Goal: Transaction & Acquisition: Purchase product/service

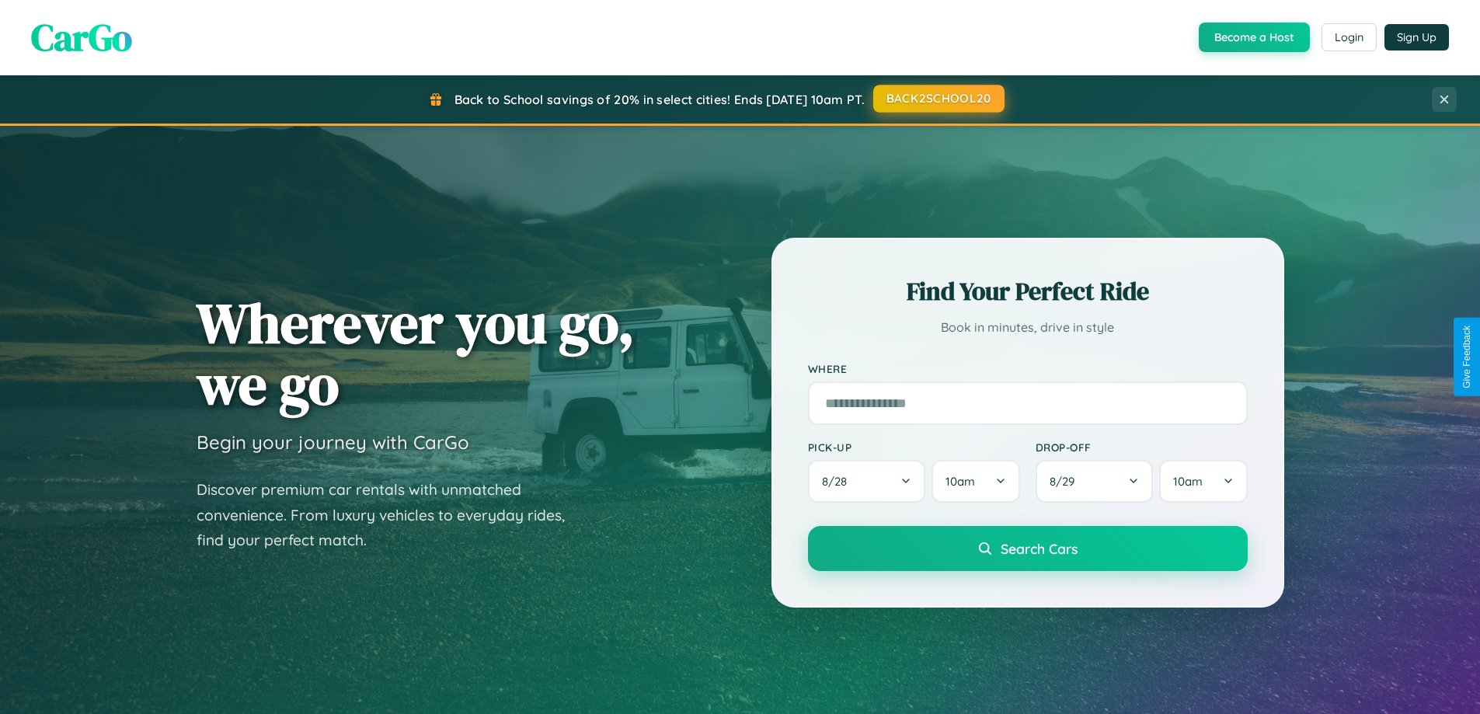
click at [938, 99] on button "BACK2SCHOOL20" at bounding box center [938, 99] width 131 height 28
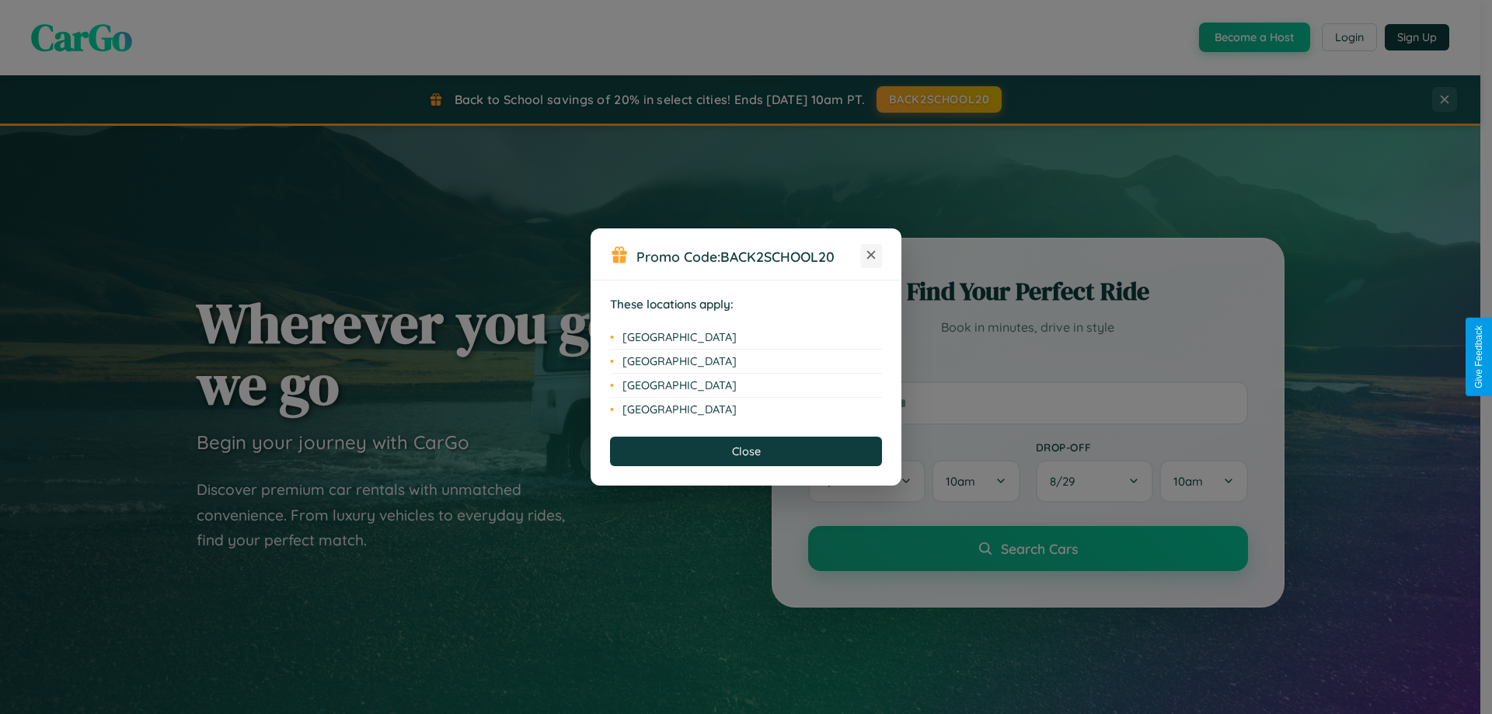
click at [871, 256] on icon at bounding box center [871, 255] width 9 height 9
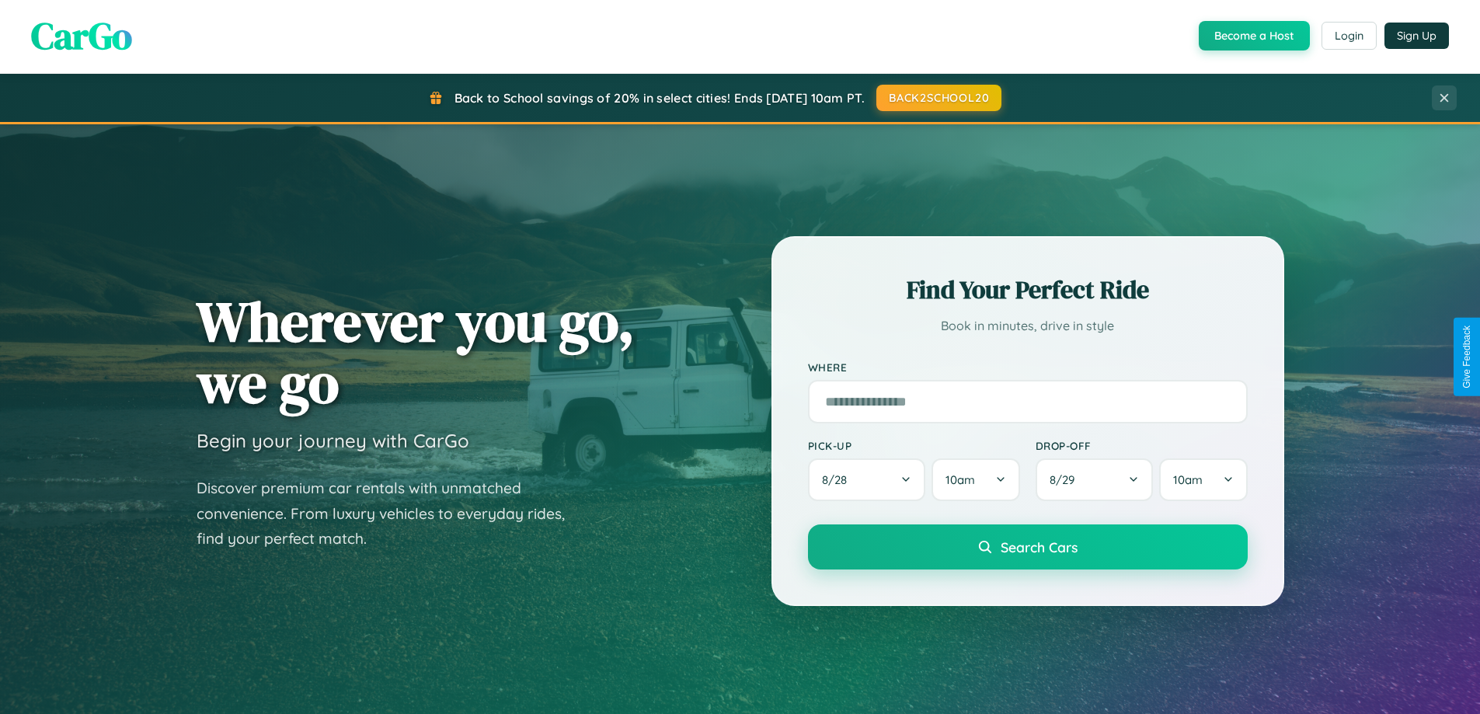
scroll to position [670, 0]
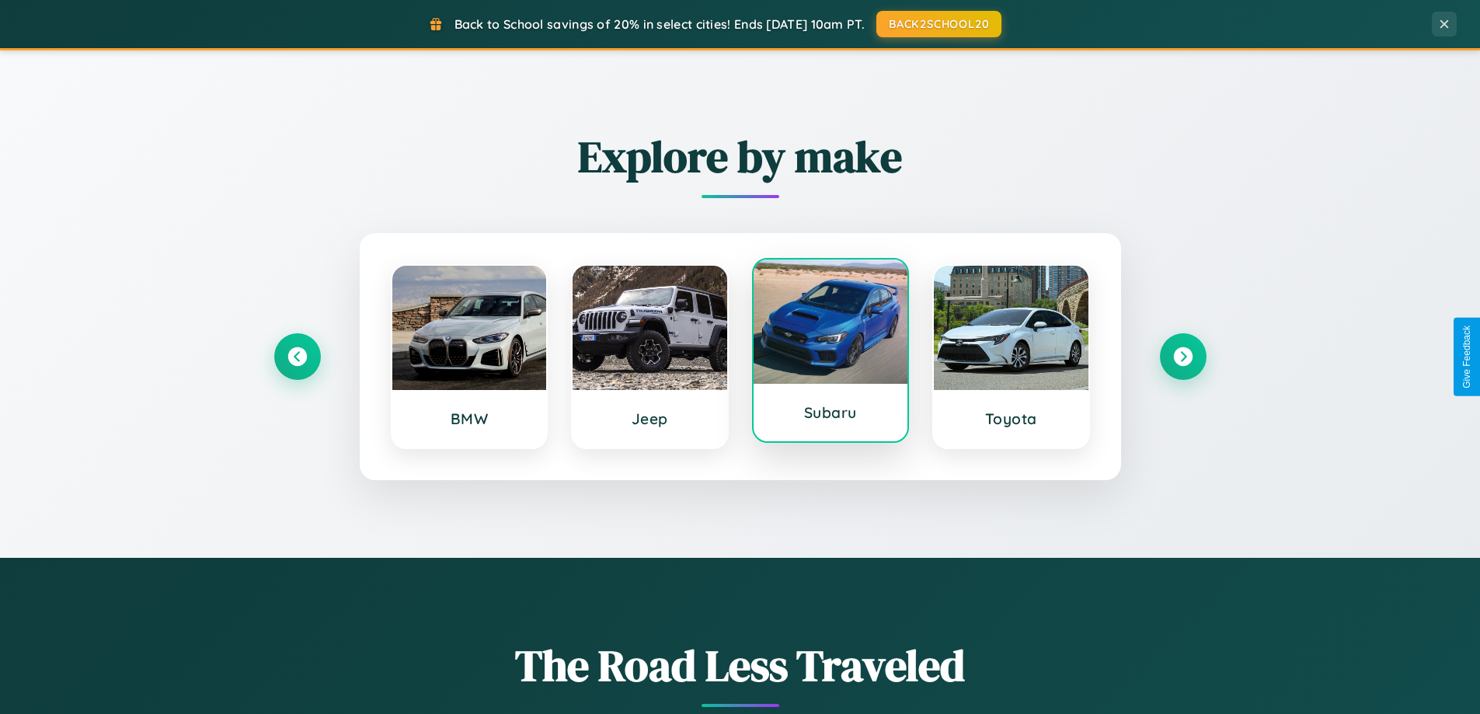
click at [830, 353] on div at bounding box center [831, 321] width 155 height 124
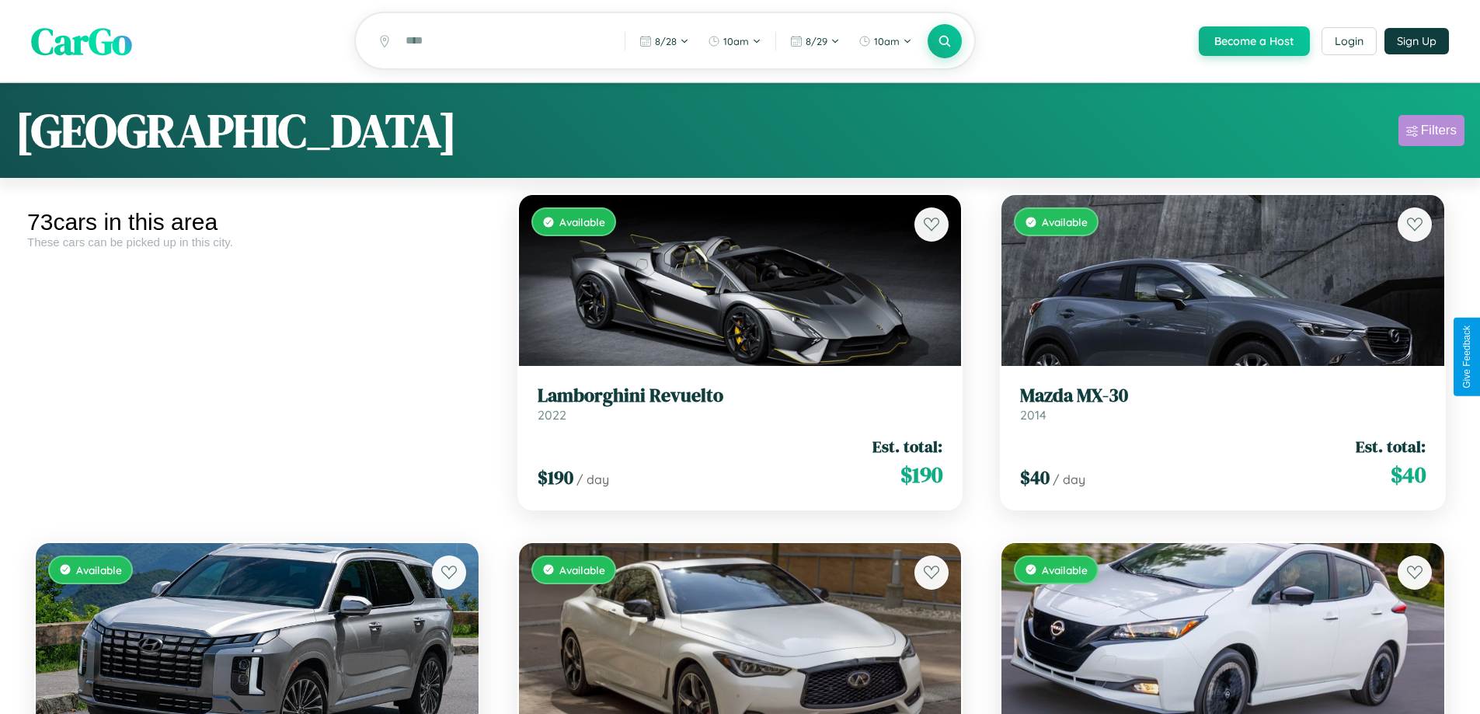
click at [1431, 133] on div "Filters" at bounding box center [1439, 131] width 36 height 16
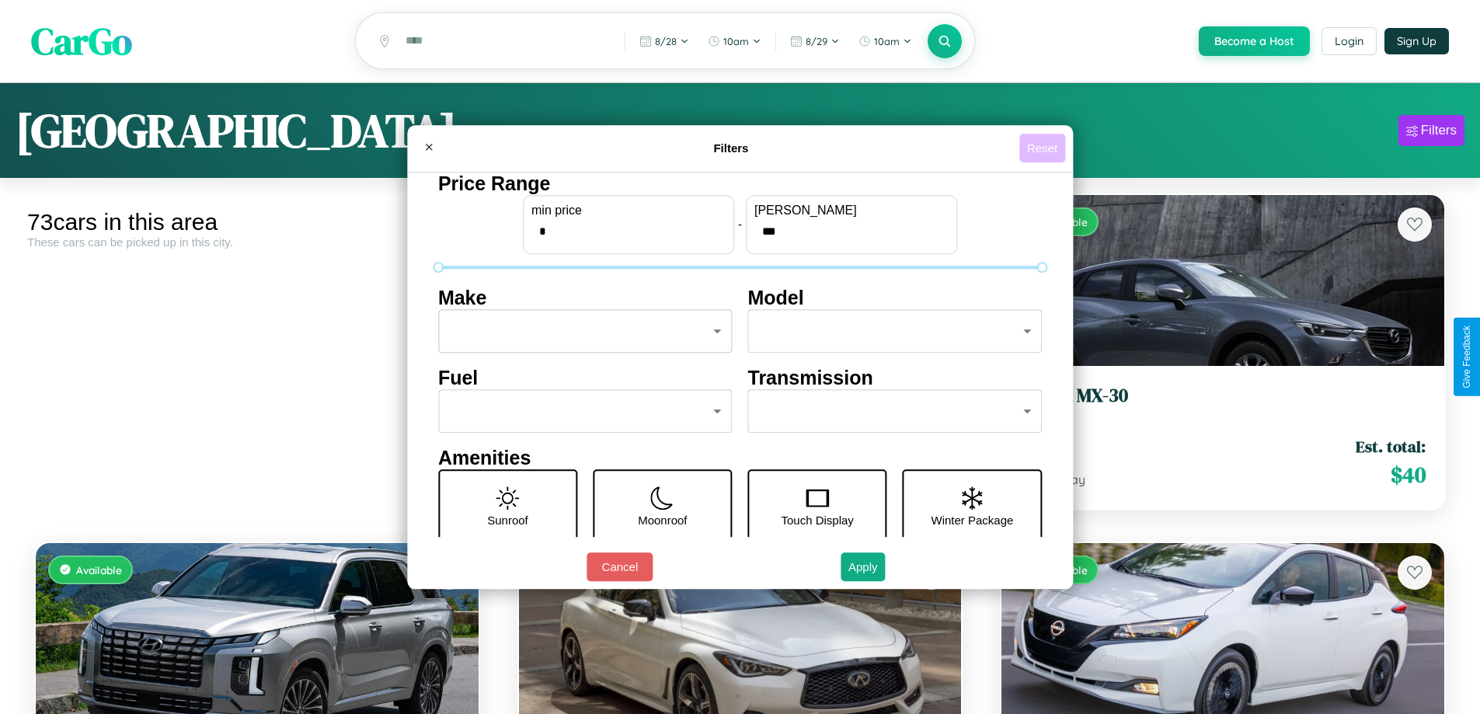
click at [1044, 148] on button "Reset" at bounding box center [1042, 148] width 46 height 29
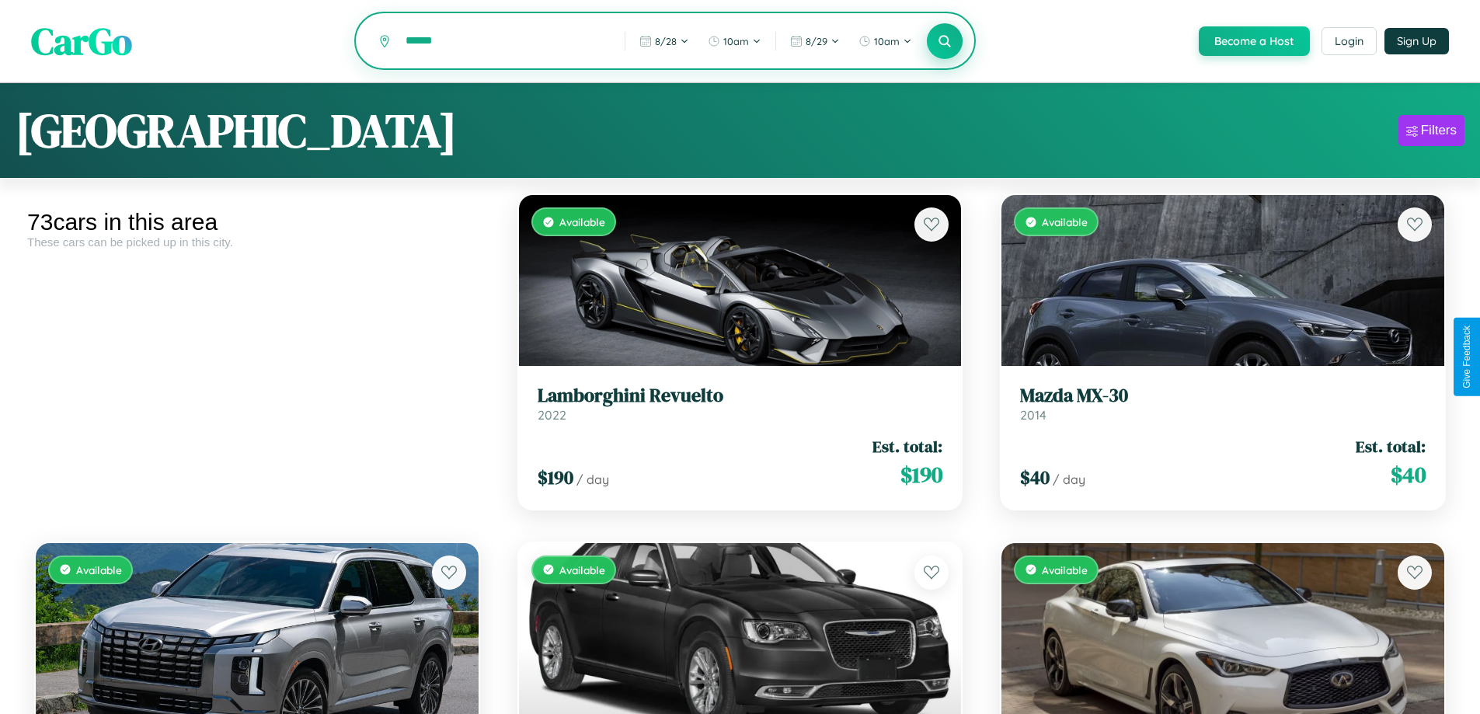
type input "******"
click at [944, 42] on icon at bounding box center [945, 40] width 15 height 15
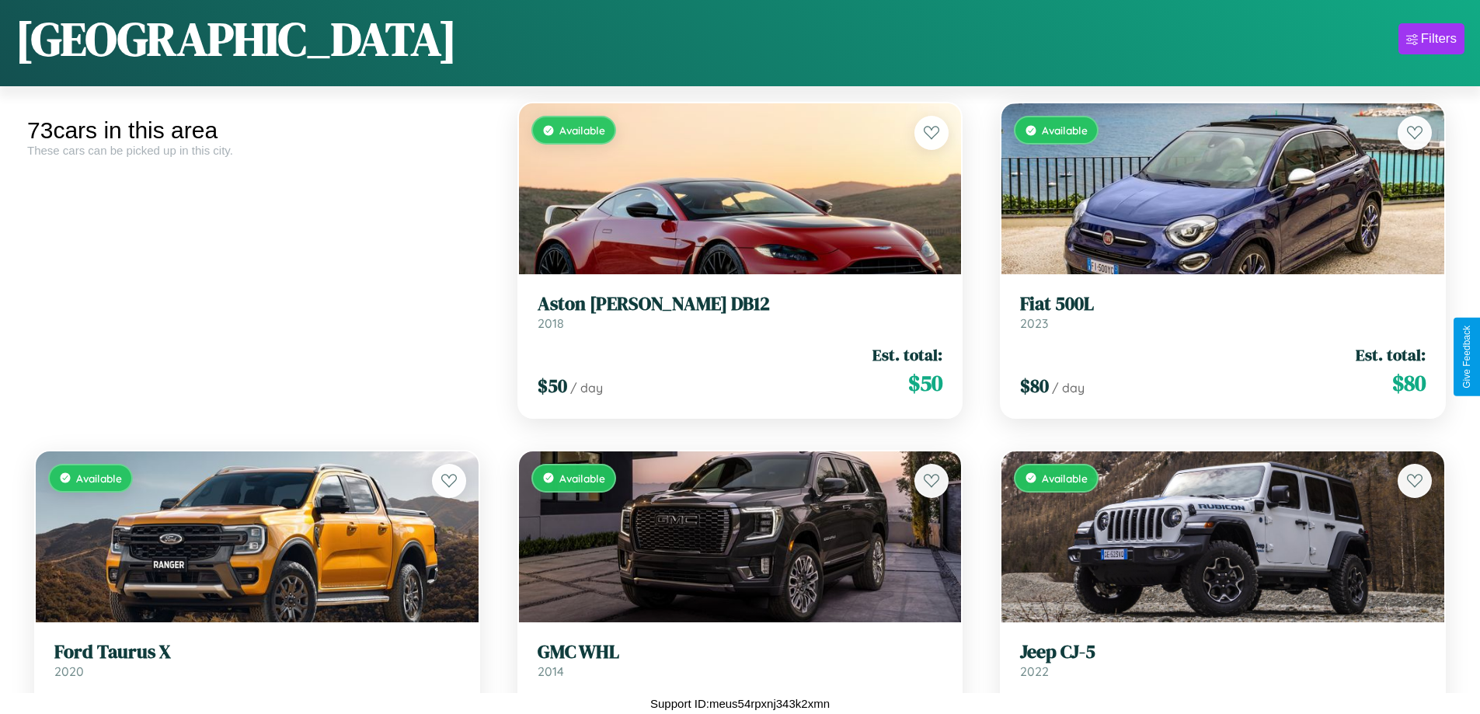
scroll to position [7524, 0]
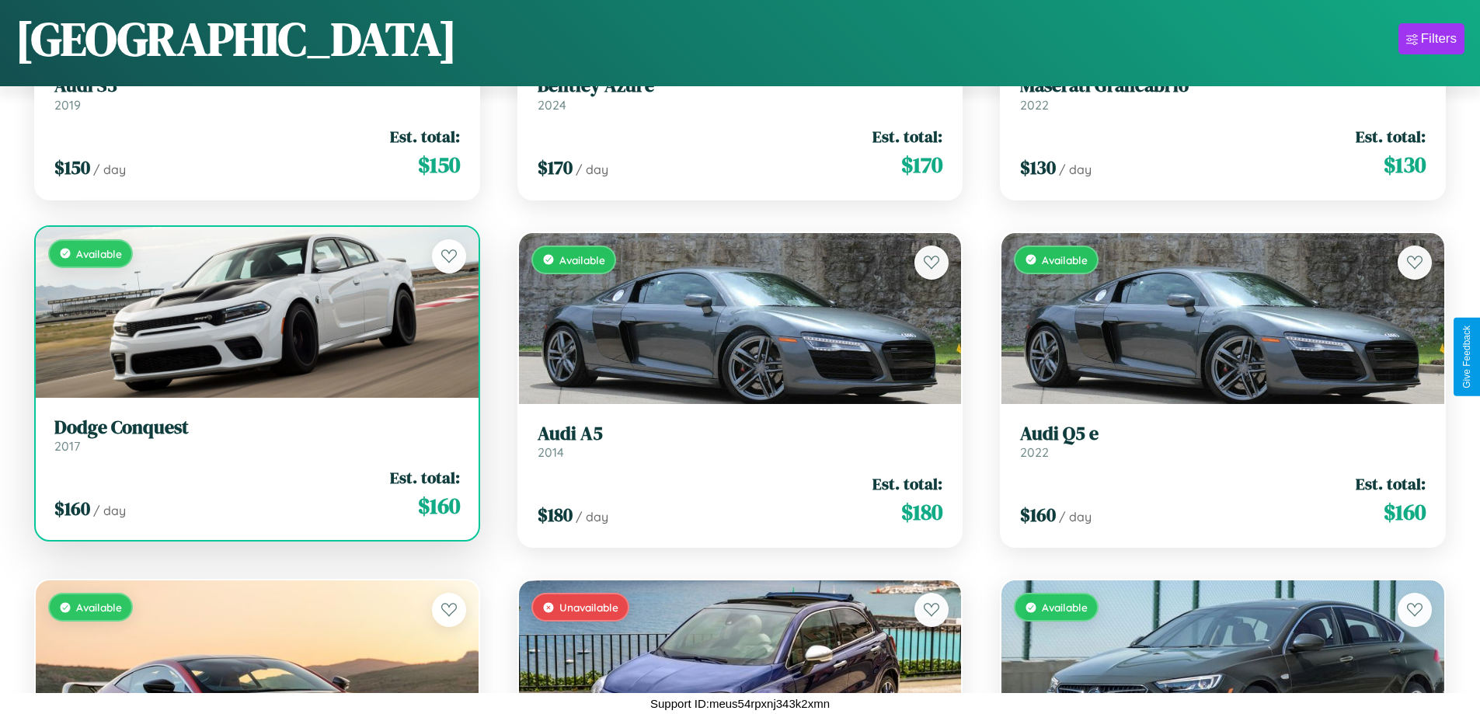
click at [255, 440] on link "Dodge Conquest 2017" at bounding box center [257, 435] width 406 height 38
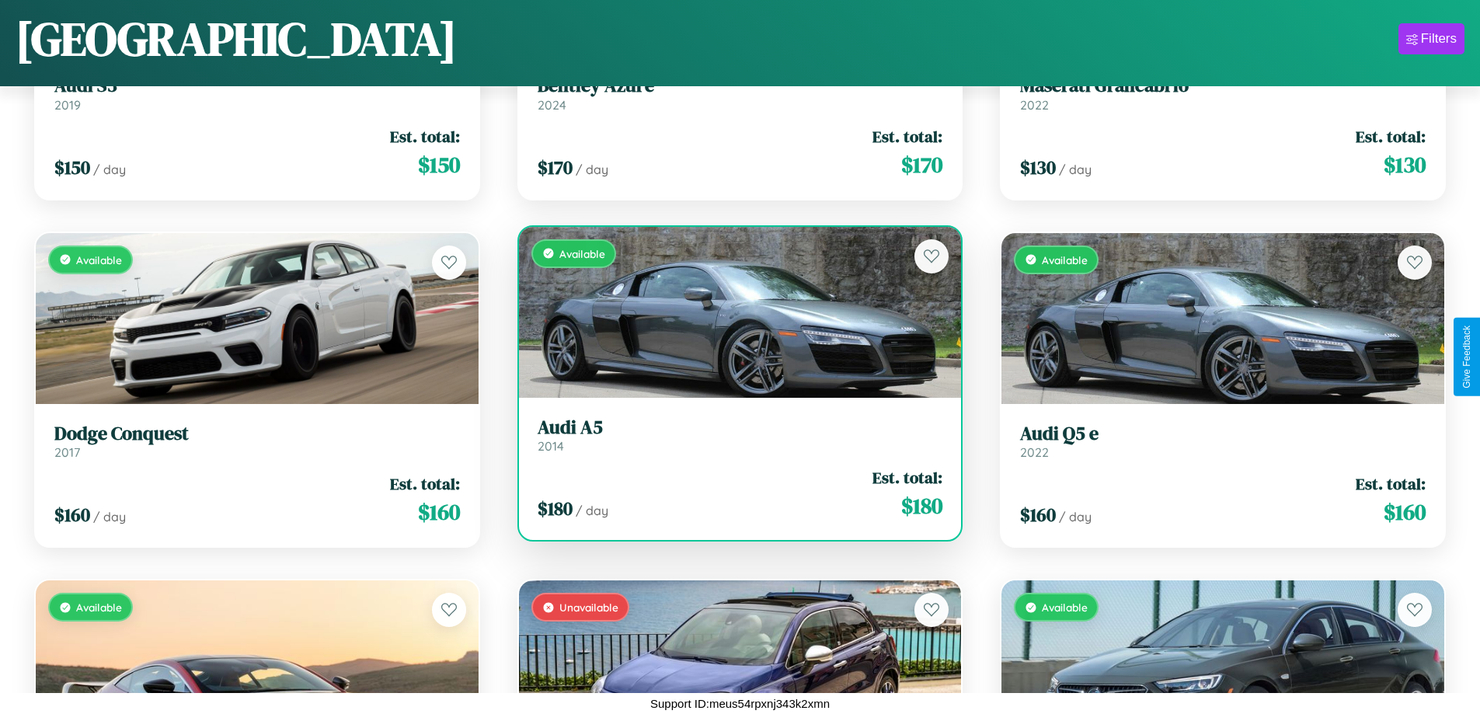
click at [733, 434] on h3 "Audi A5" at bounding box center [741, 427] width 406 height 23
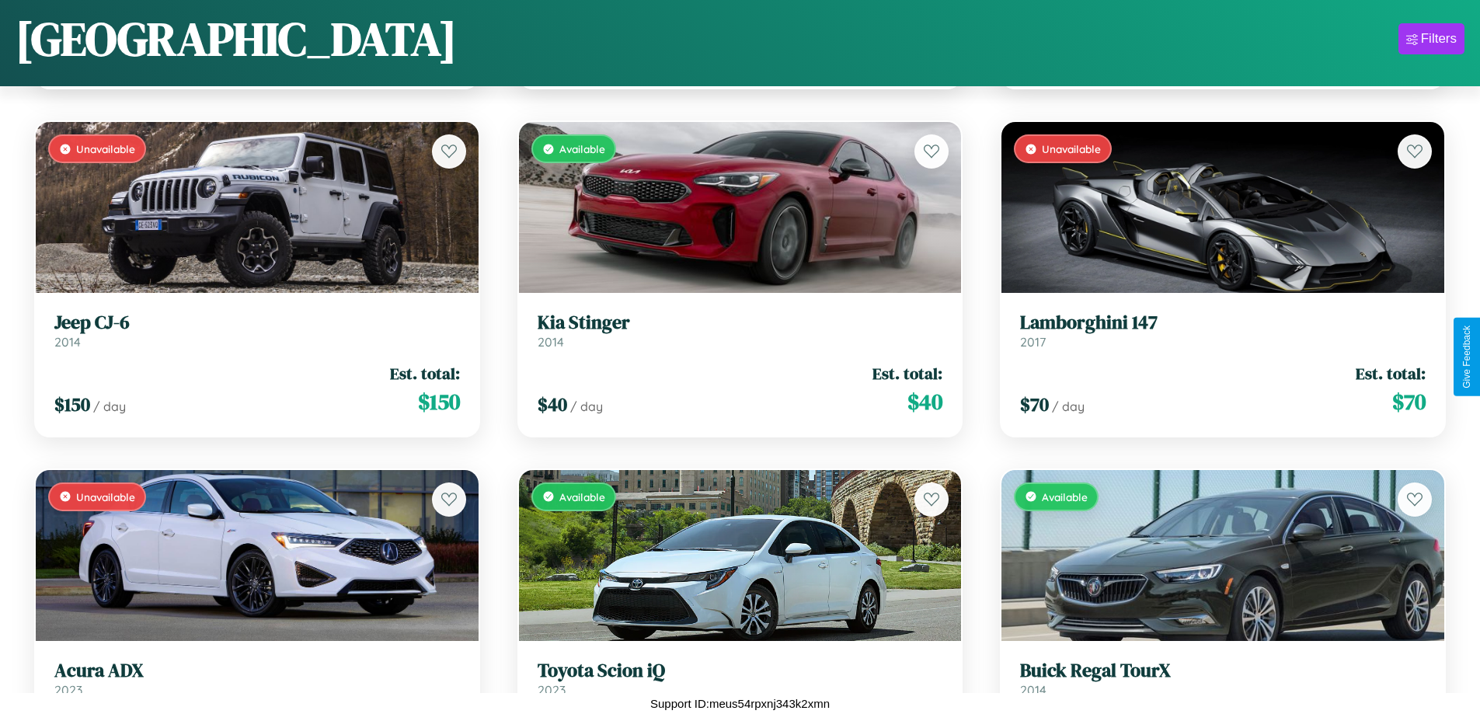
scroll to position [4045, 0]
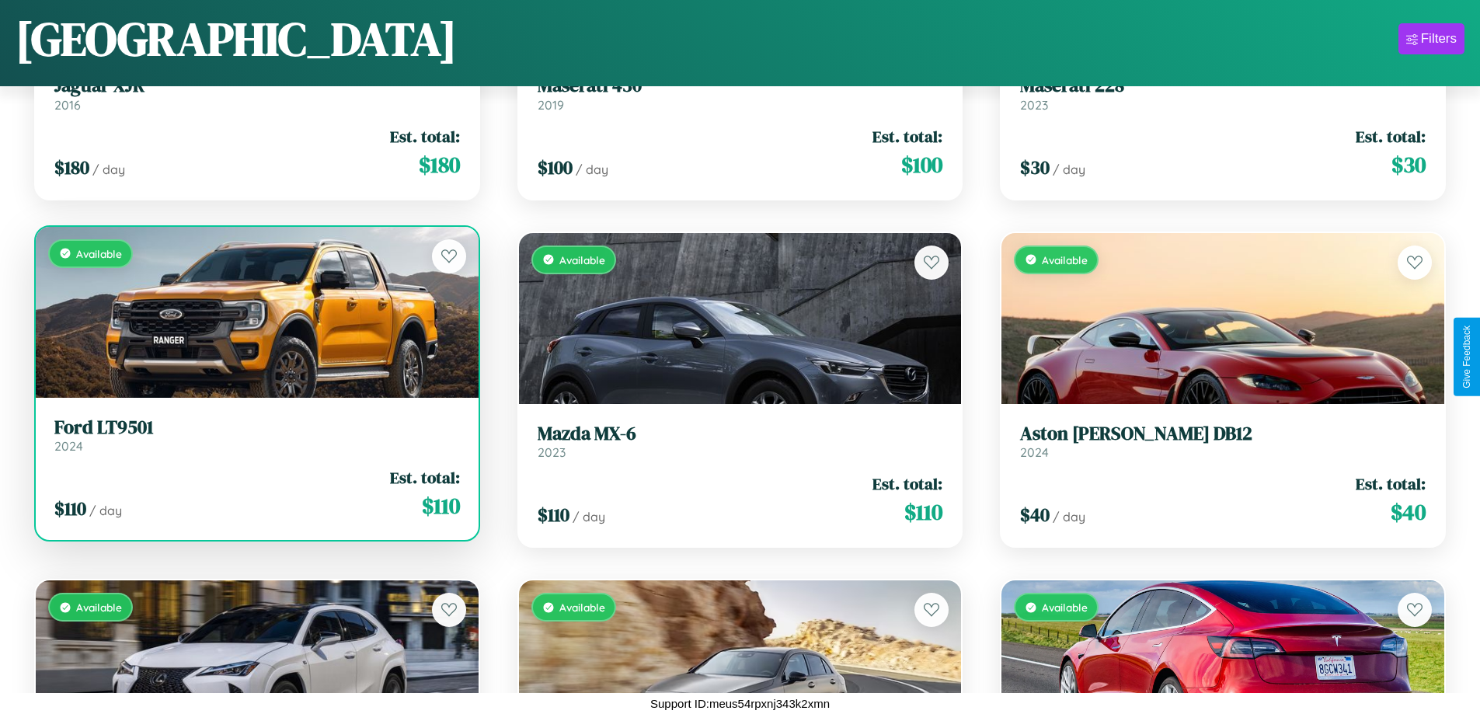
click at [255, 440] on link "Ford LT9501 2024" at bounding box center [257, 435] width 406 height 38
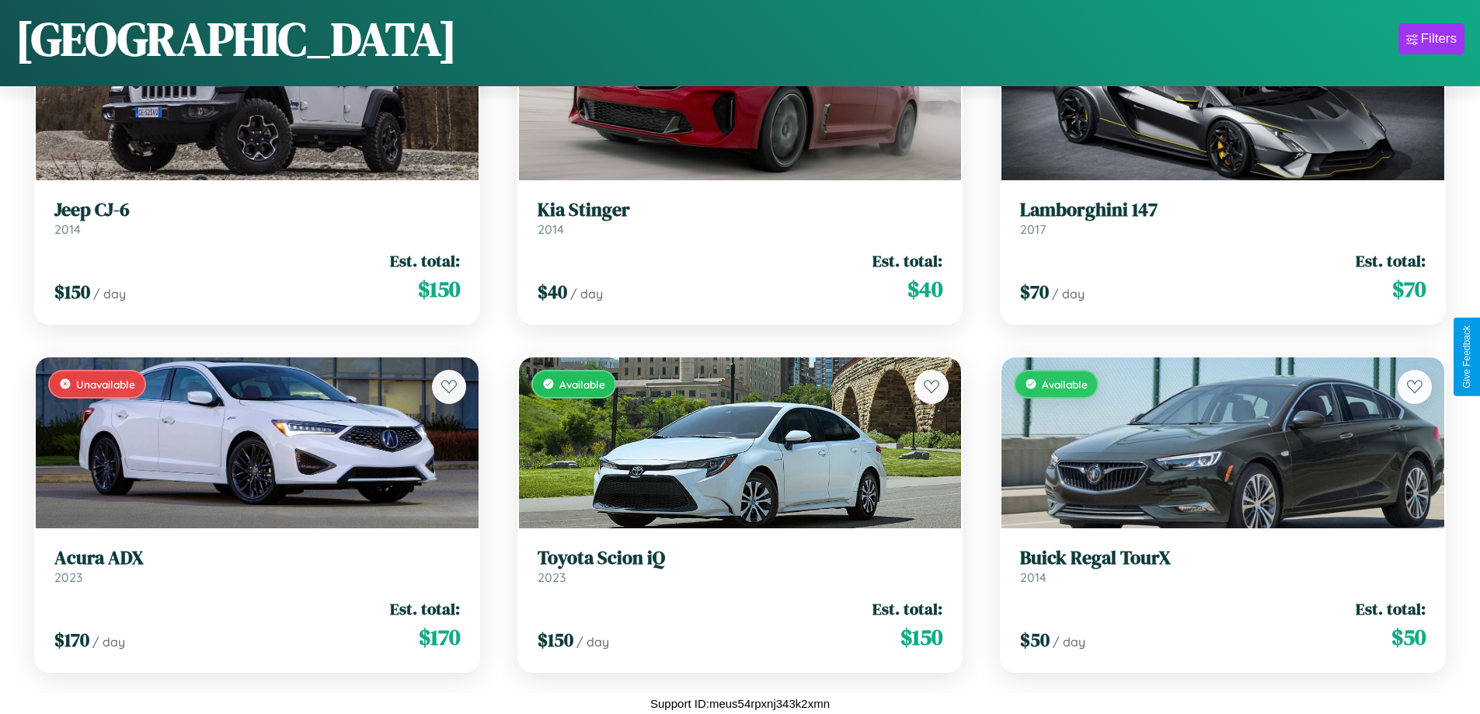
scroll to position [5436, 0]
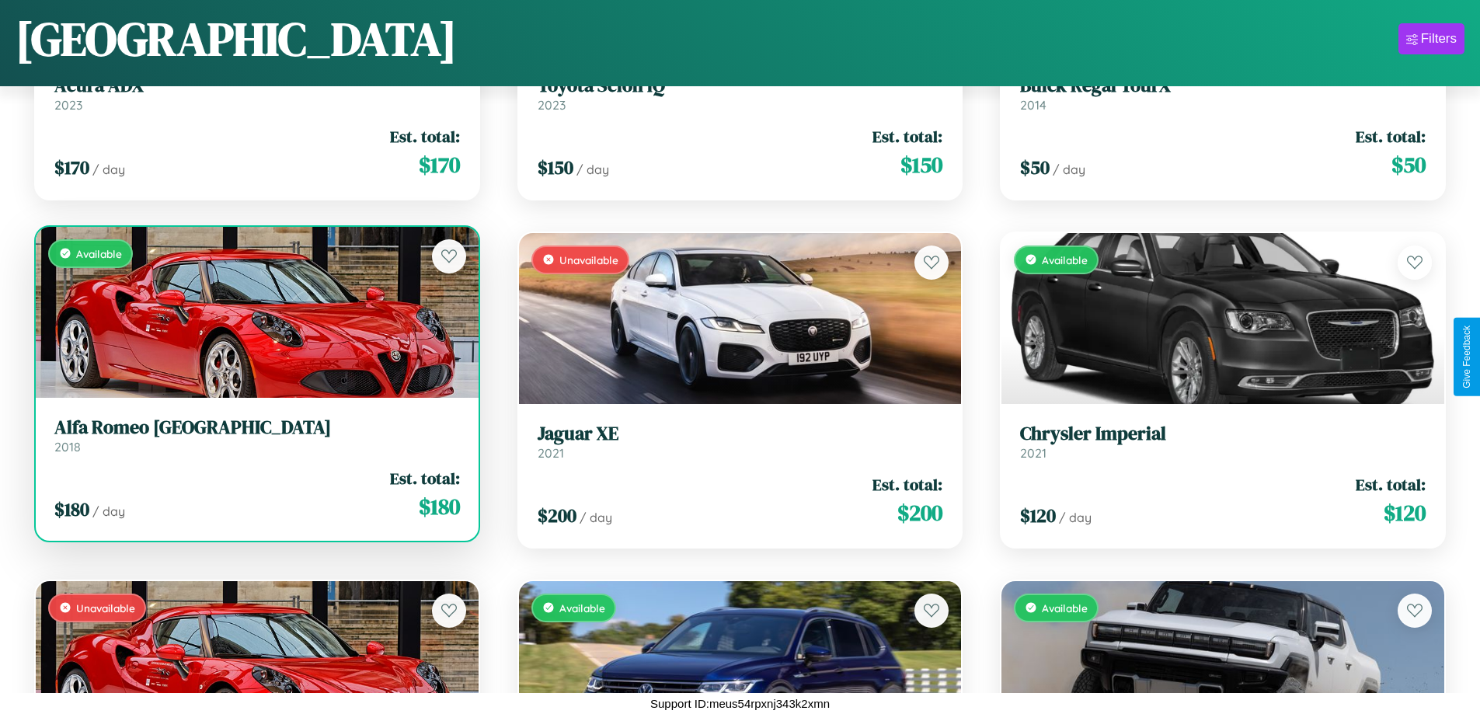
click at [255, 439] on h3 "Alfa Romeo Milano" at bounding box center [257, 427] width 406 height 23
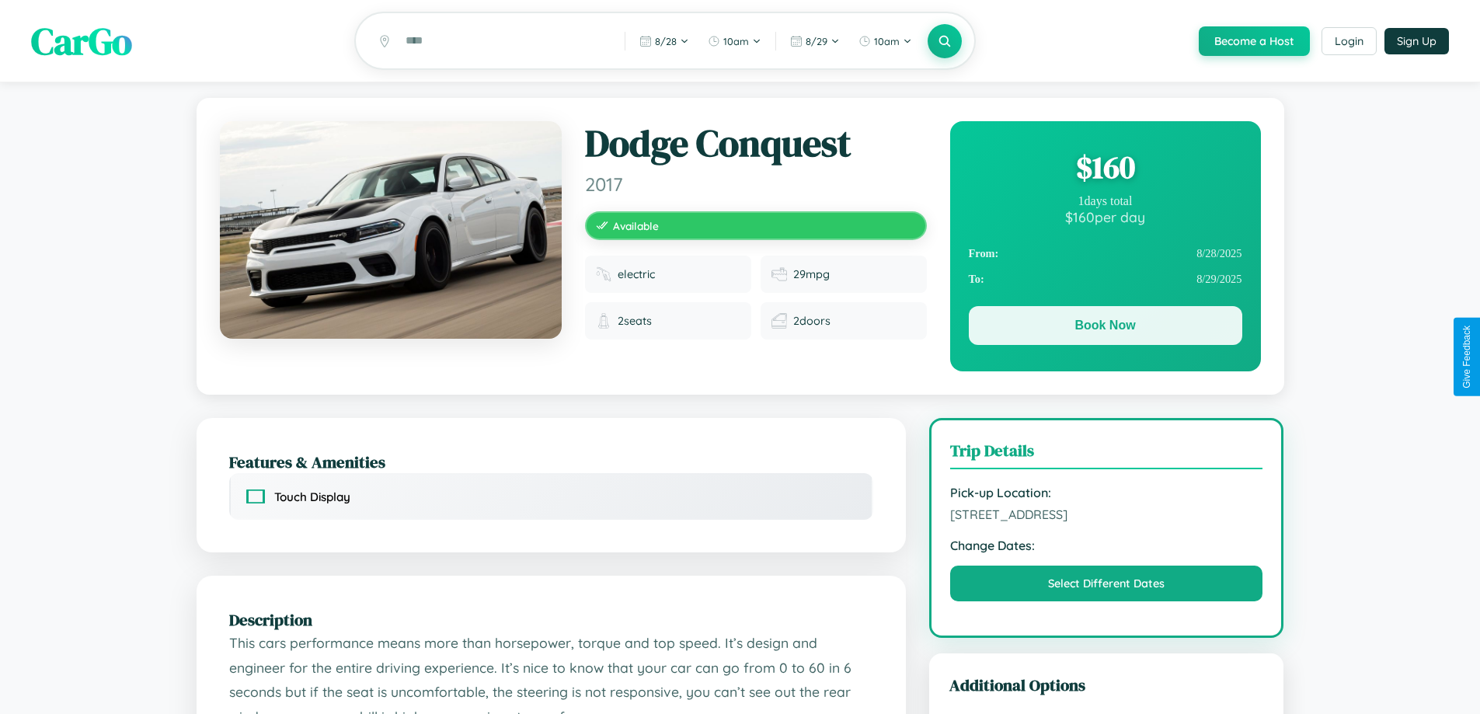
click at [1105, 329] on button "Book Now" at bounding box center [1105, 325] width 273 height 39
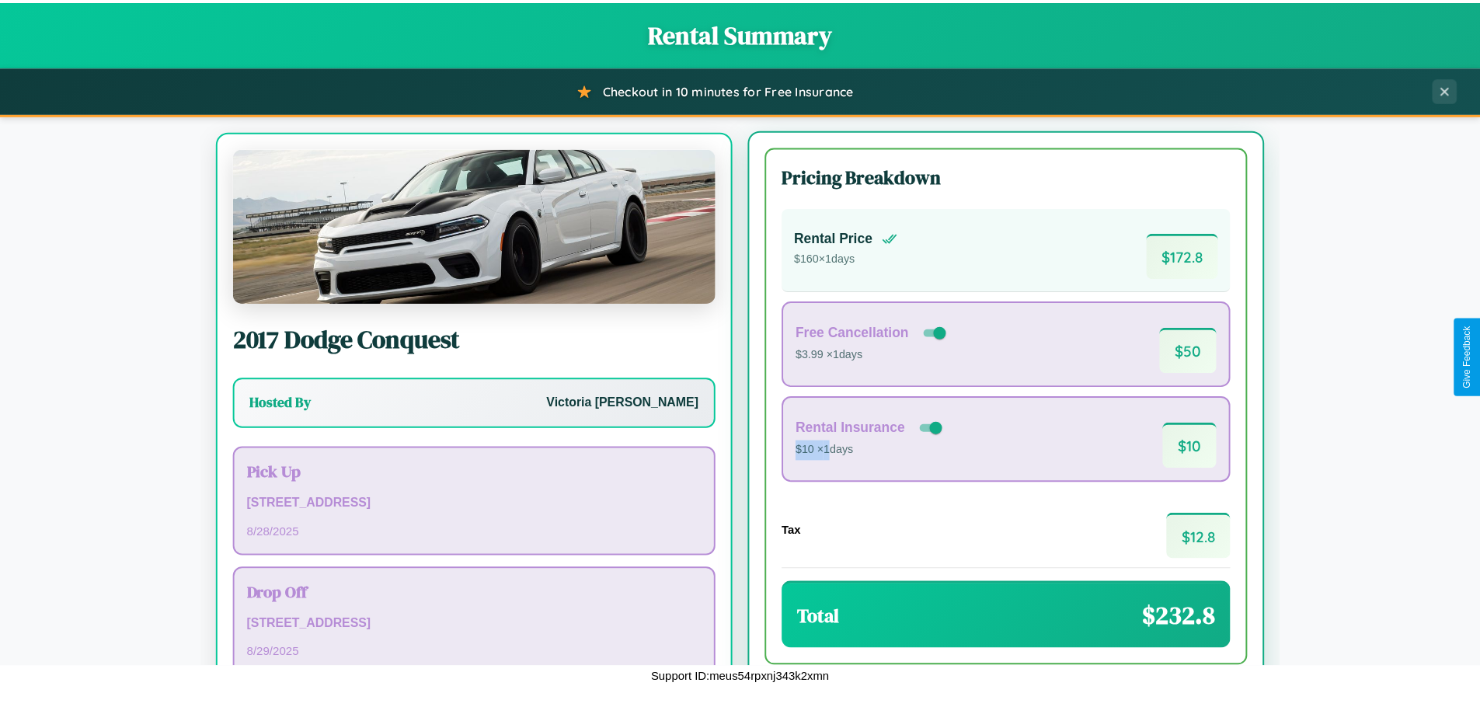
scroll to position [72, 0]
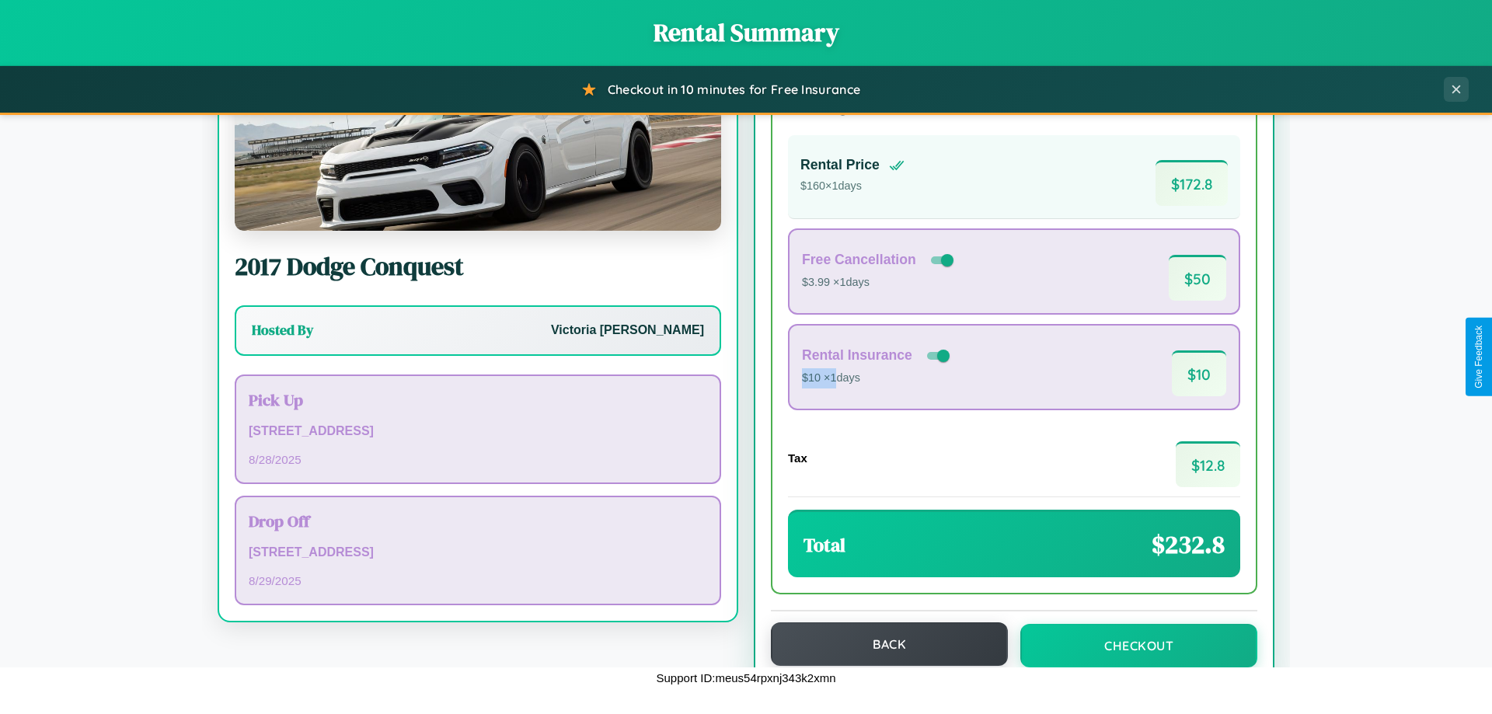
click at [882, 645] on button "Back" at bounding box center [889, 644] width 237 height 44
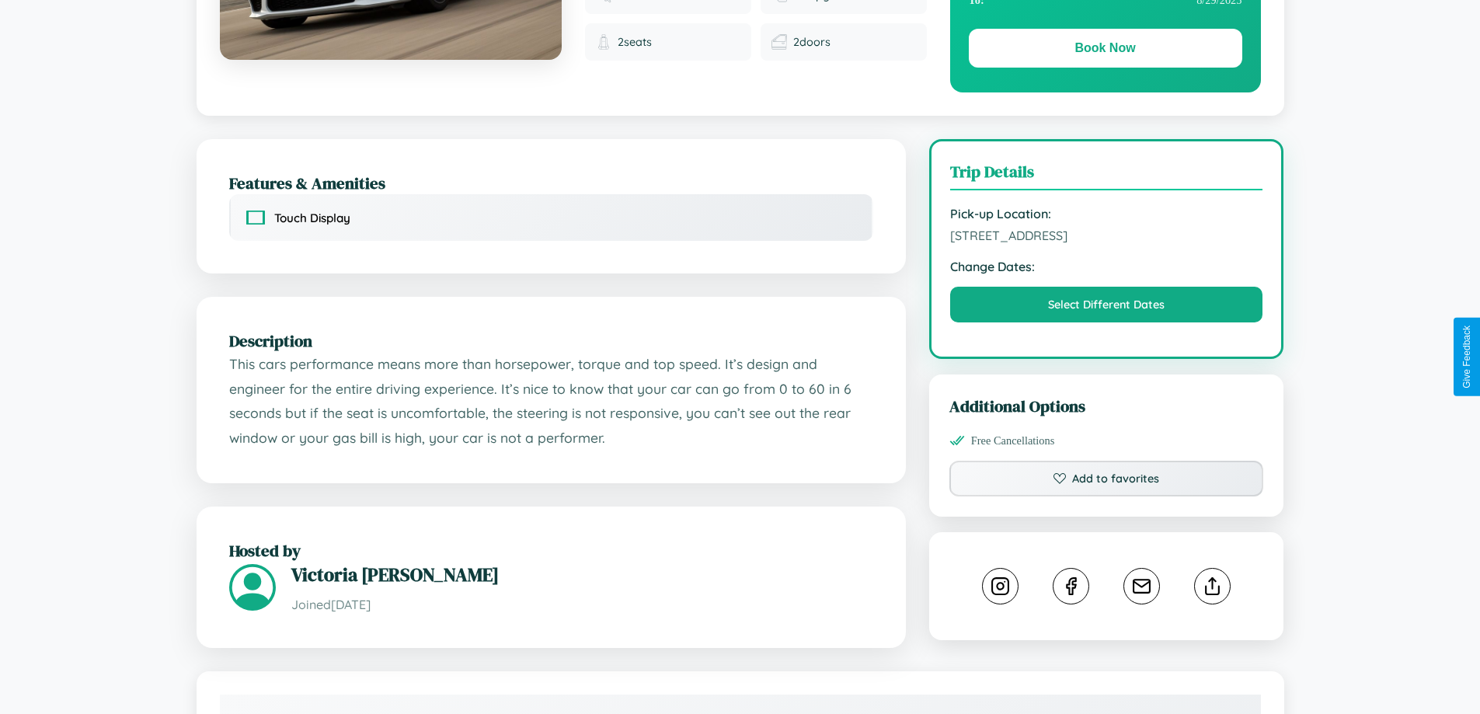
scroll to position [403, 0]
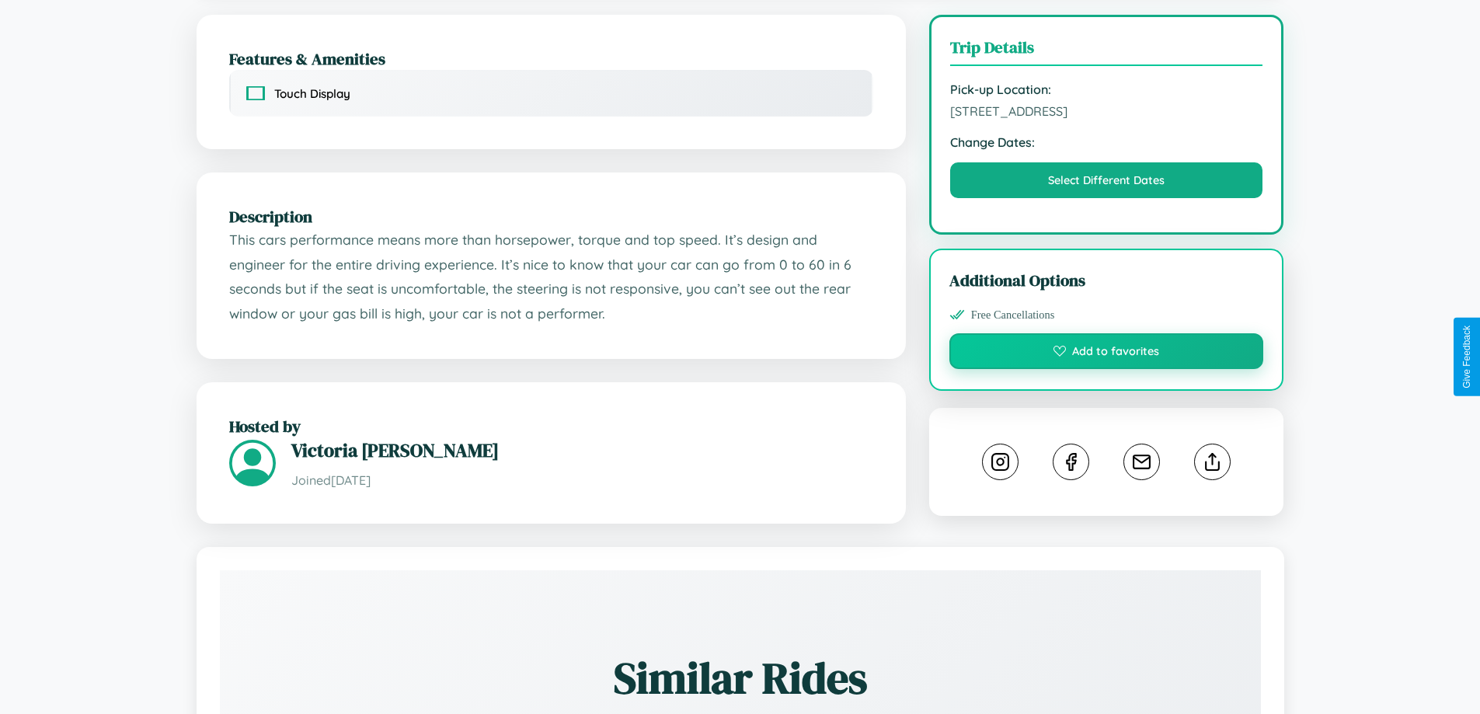
click at [1106, 354] on button "Add to favorites" at bounding box center [1106, 351] width 315 height 36
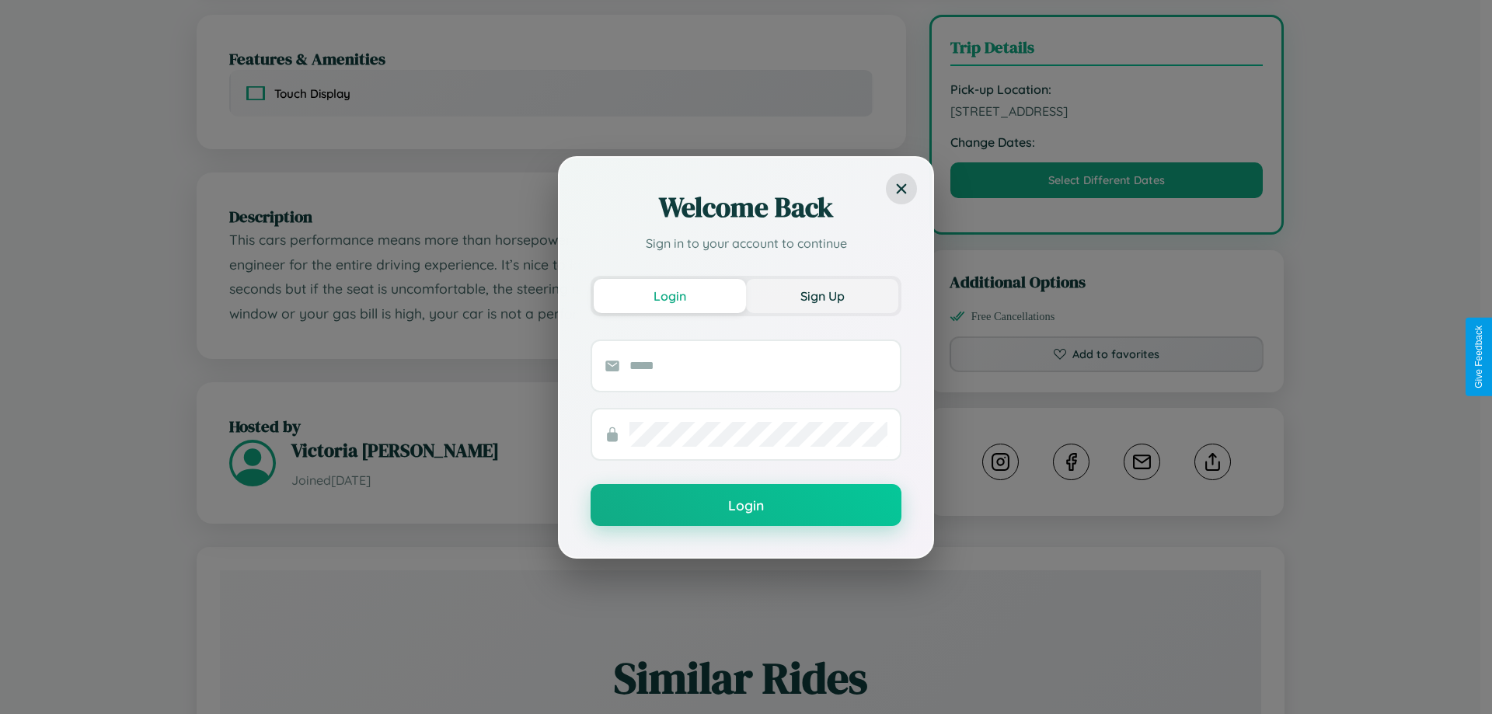
click at [822, 295] on button "Sign Up" at bounding box center [822, 296] width 152 height 34
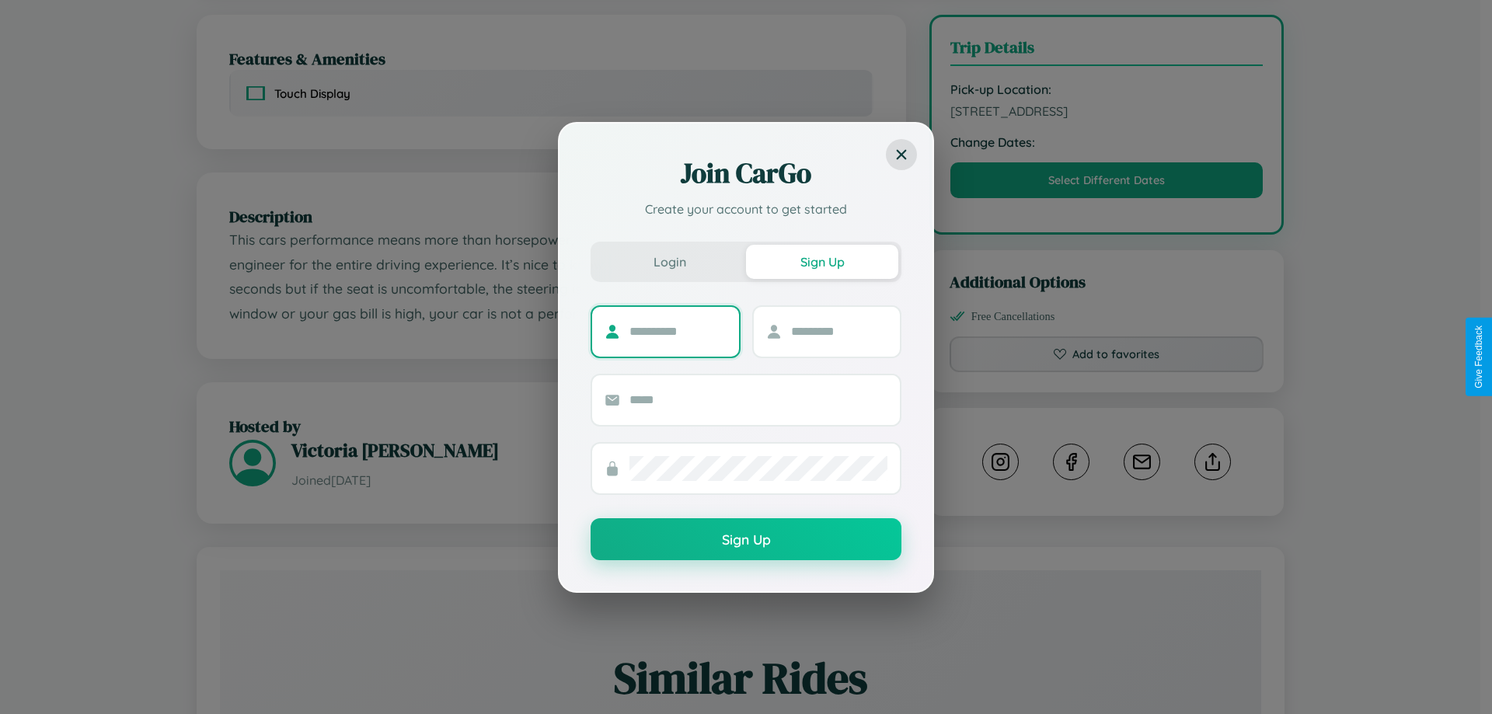
click at [677, 331] on input "text" at bounding box center [677, 331] width 97 height 25
type input "****"
click at [838, 331] on input "text" at bounding box center [839, 331] width 97 height 25
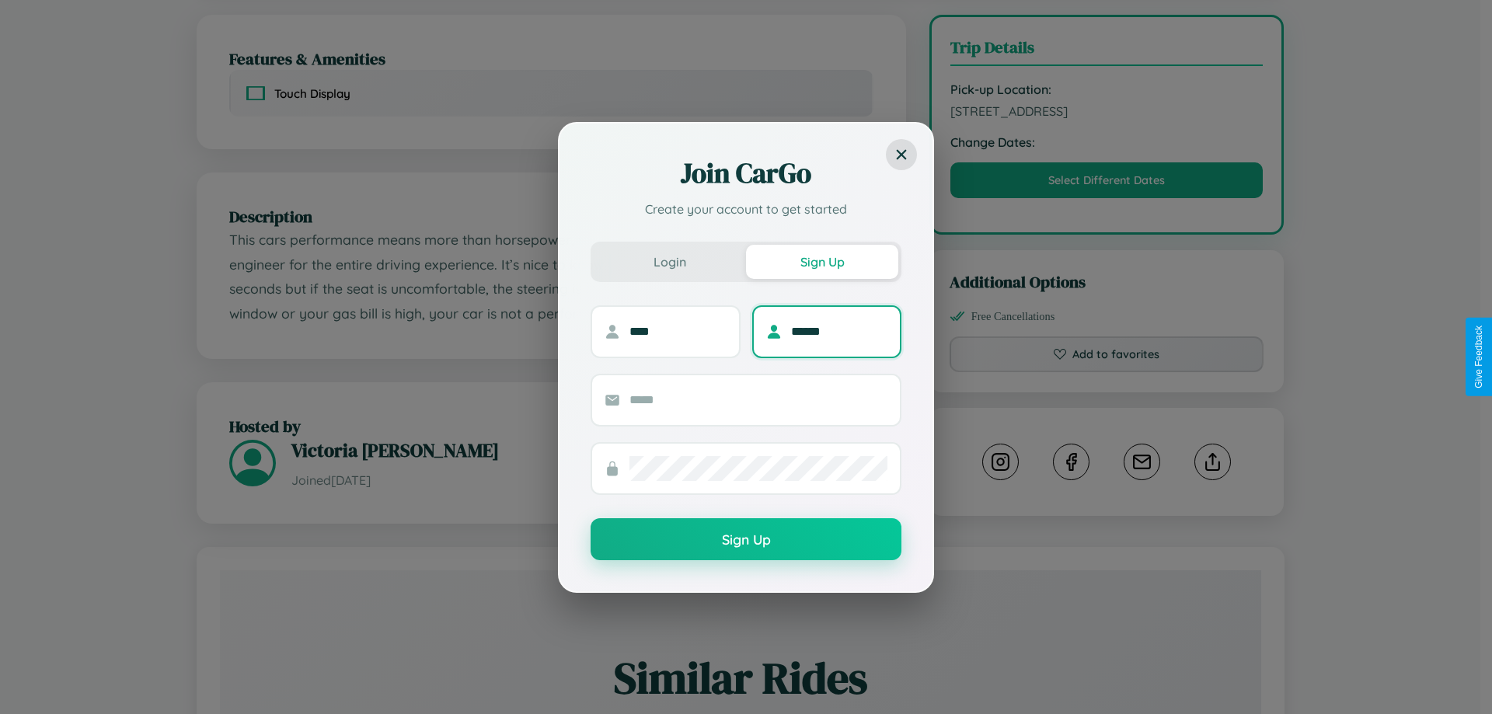
type input "******"
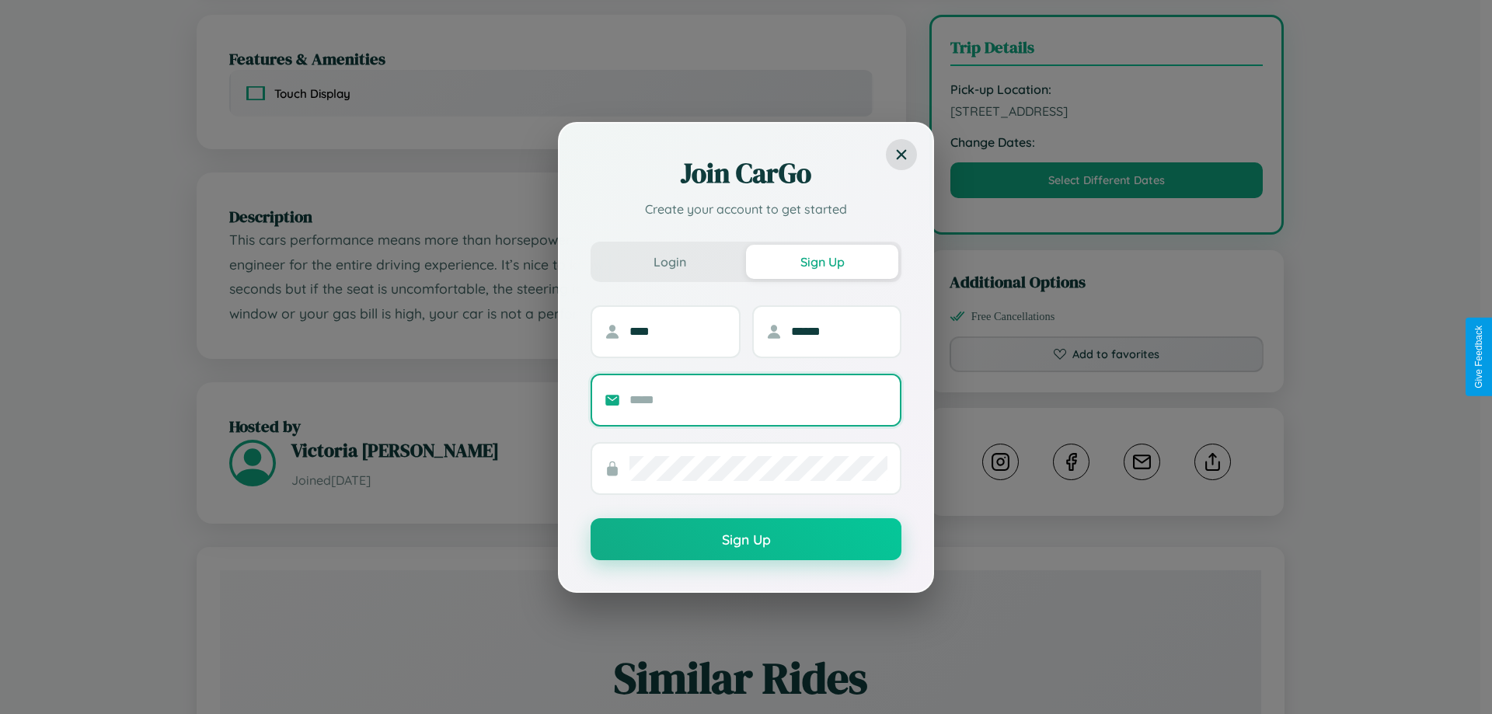
click at [758, 399] on input "text" at bounding box center [758, 400] width 258 height 25
type input "**********"
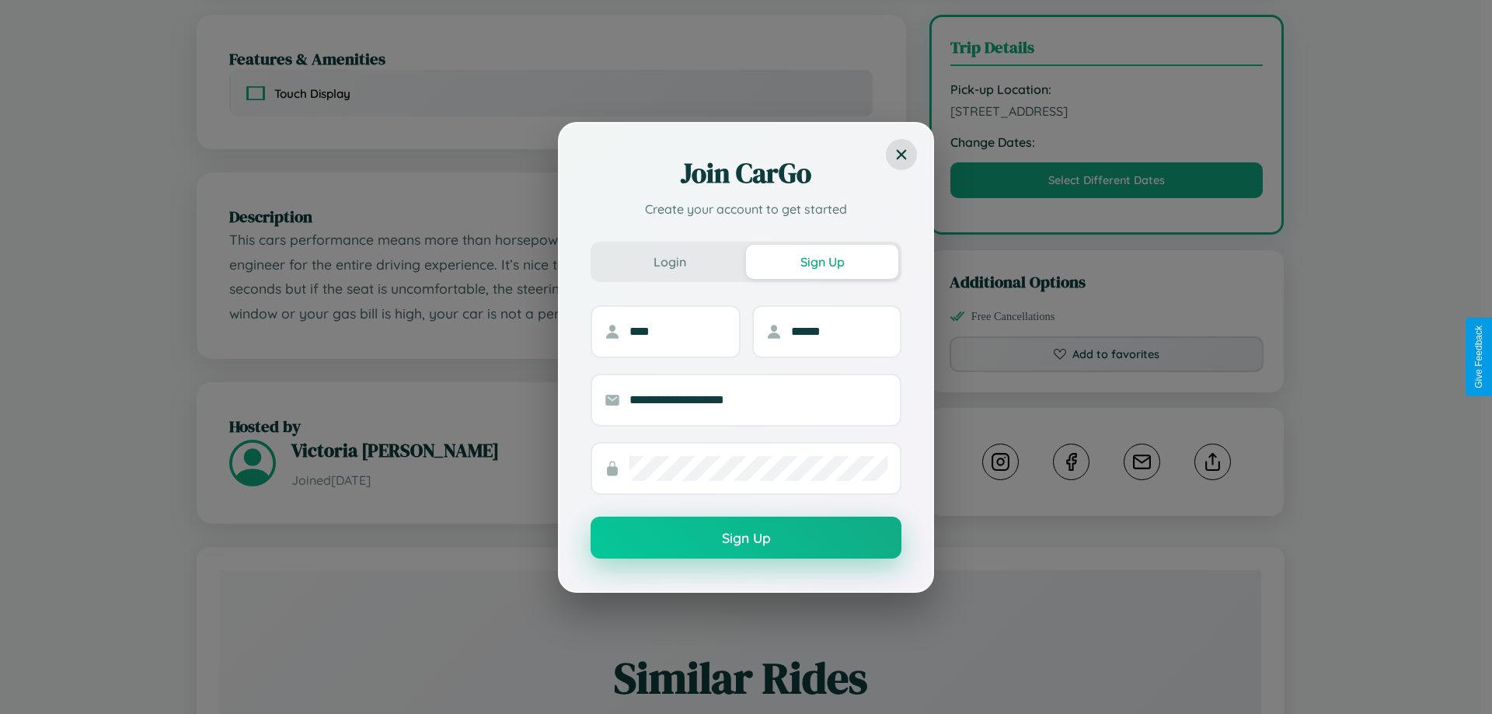
click at [746, 538] on button "Sign Up" at bounding box center [745, 538] width 311 height 42
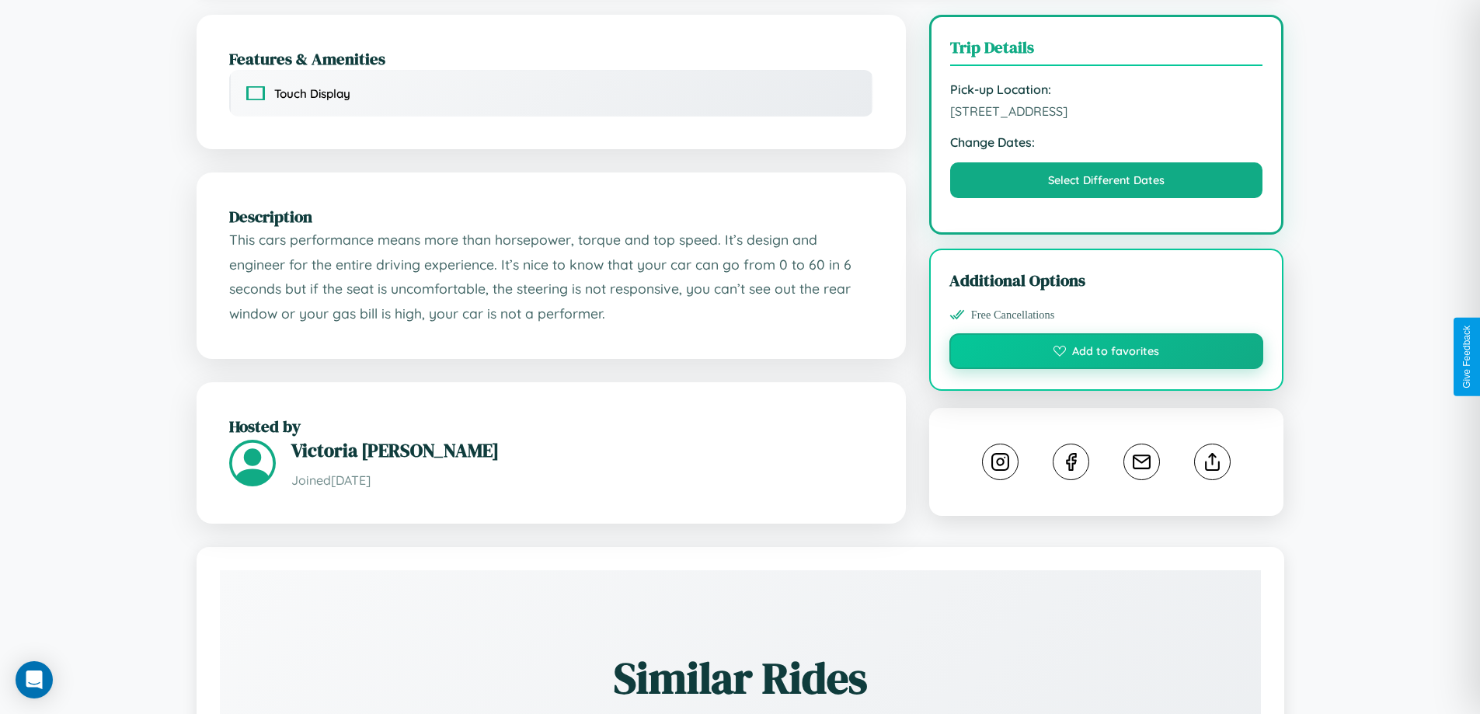
click at [1106, 353] on button "Add to favorites" at bounding box center [1106, 351] width 315 height 36
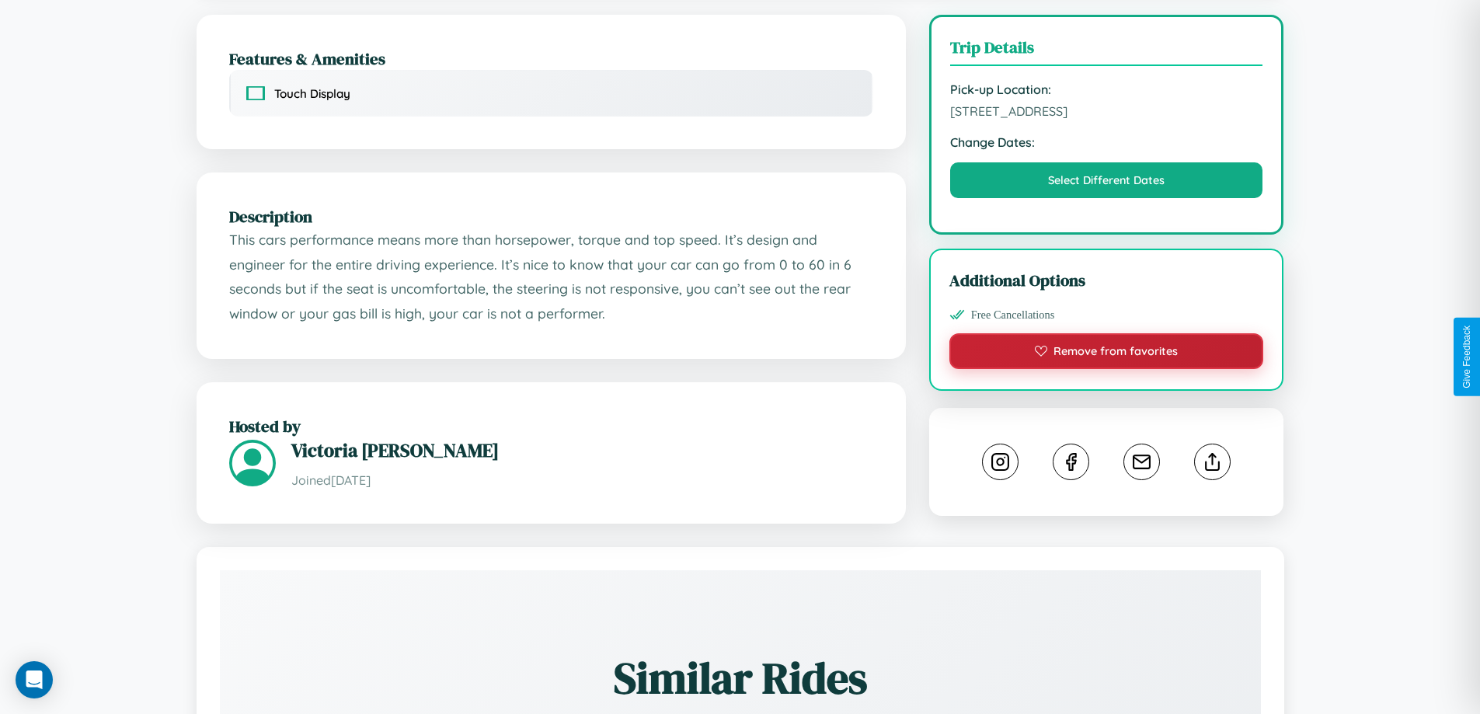
scroll to position [872, 0]
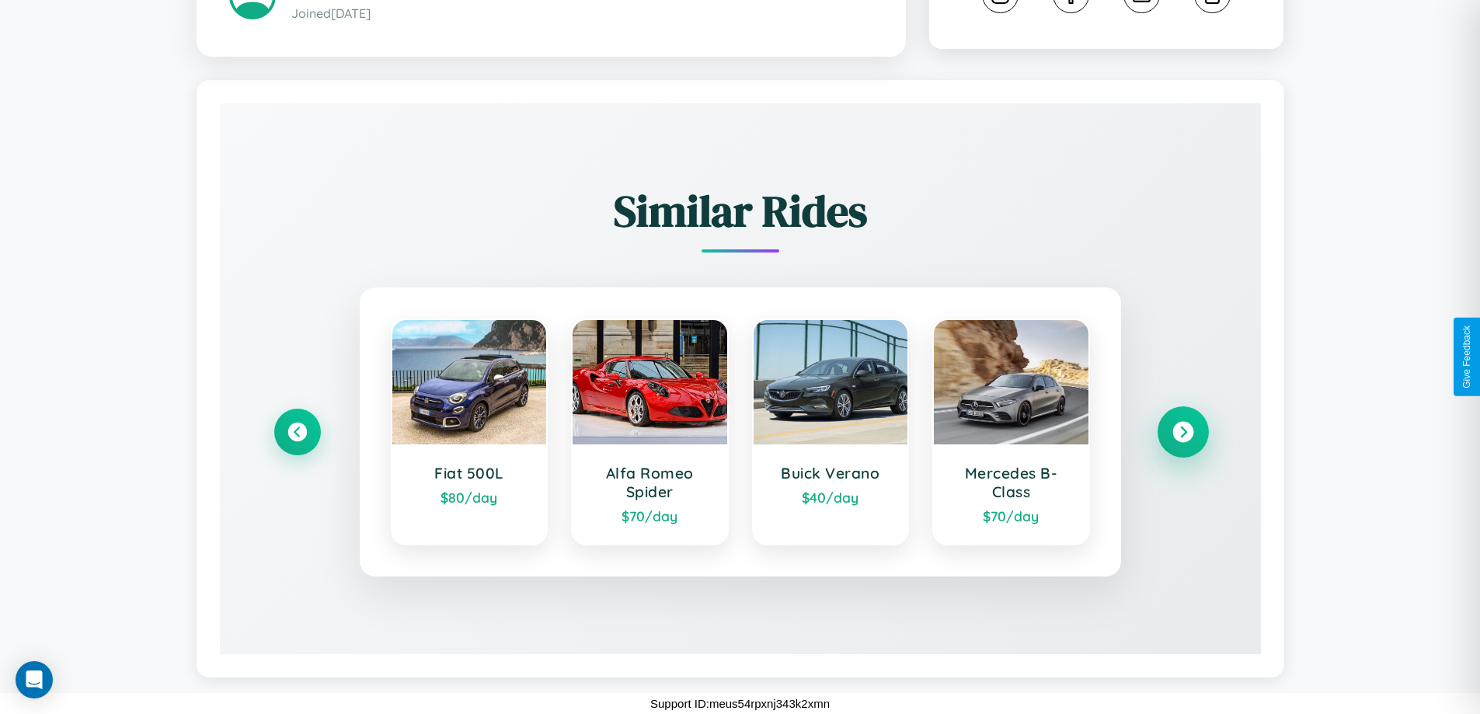
click at [1182, 432] on icon at bounding box center [1182, 432] width 21 height 21
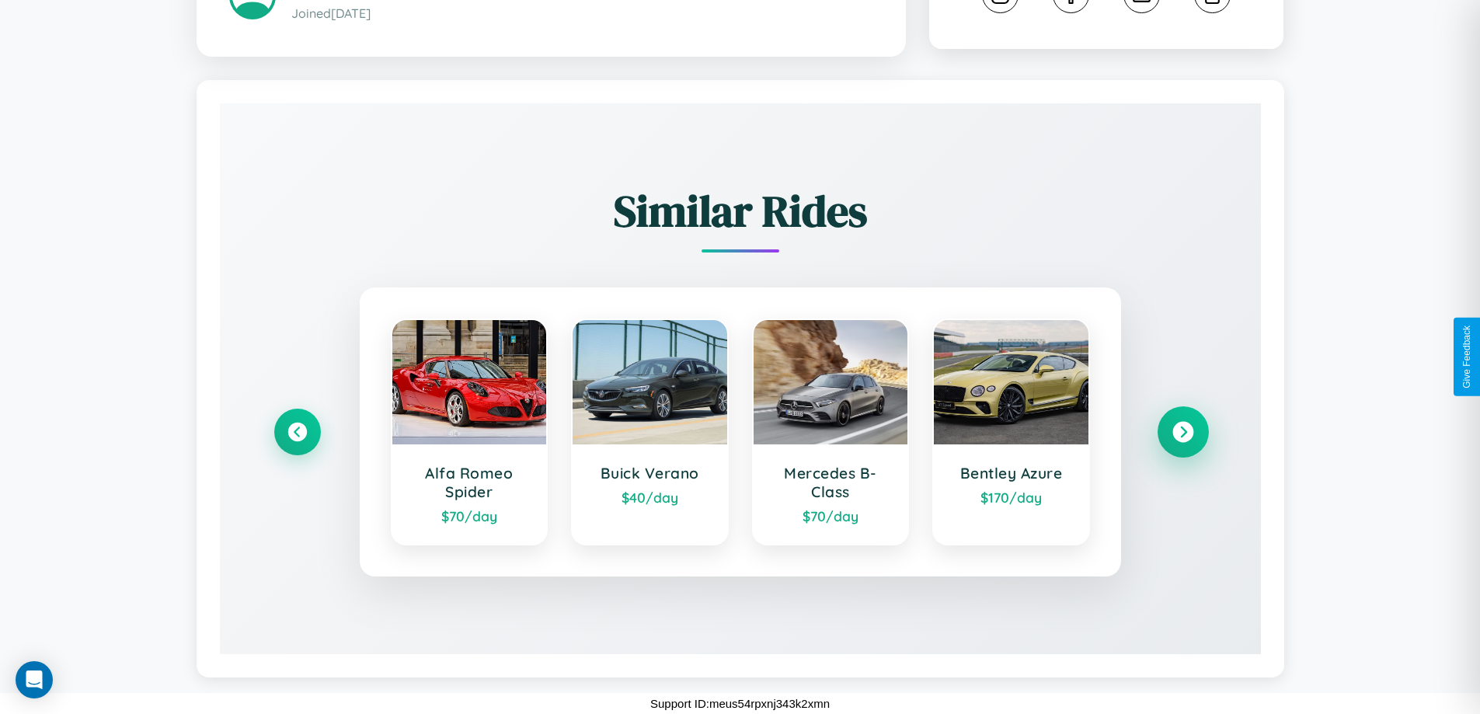
click at [1182, 432] on icon at bounding box center [1182, 432] width 21 height 21
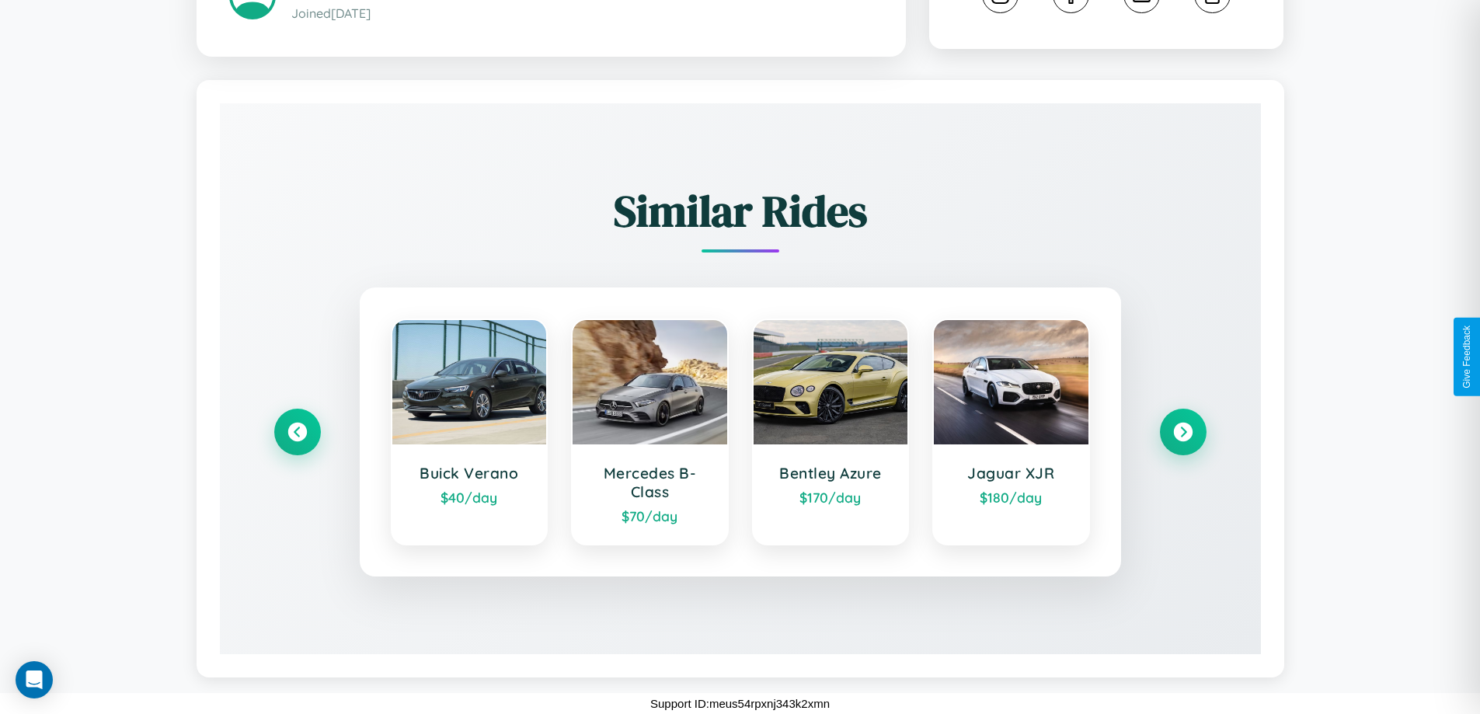
scroll to position [0, 0]
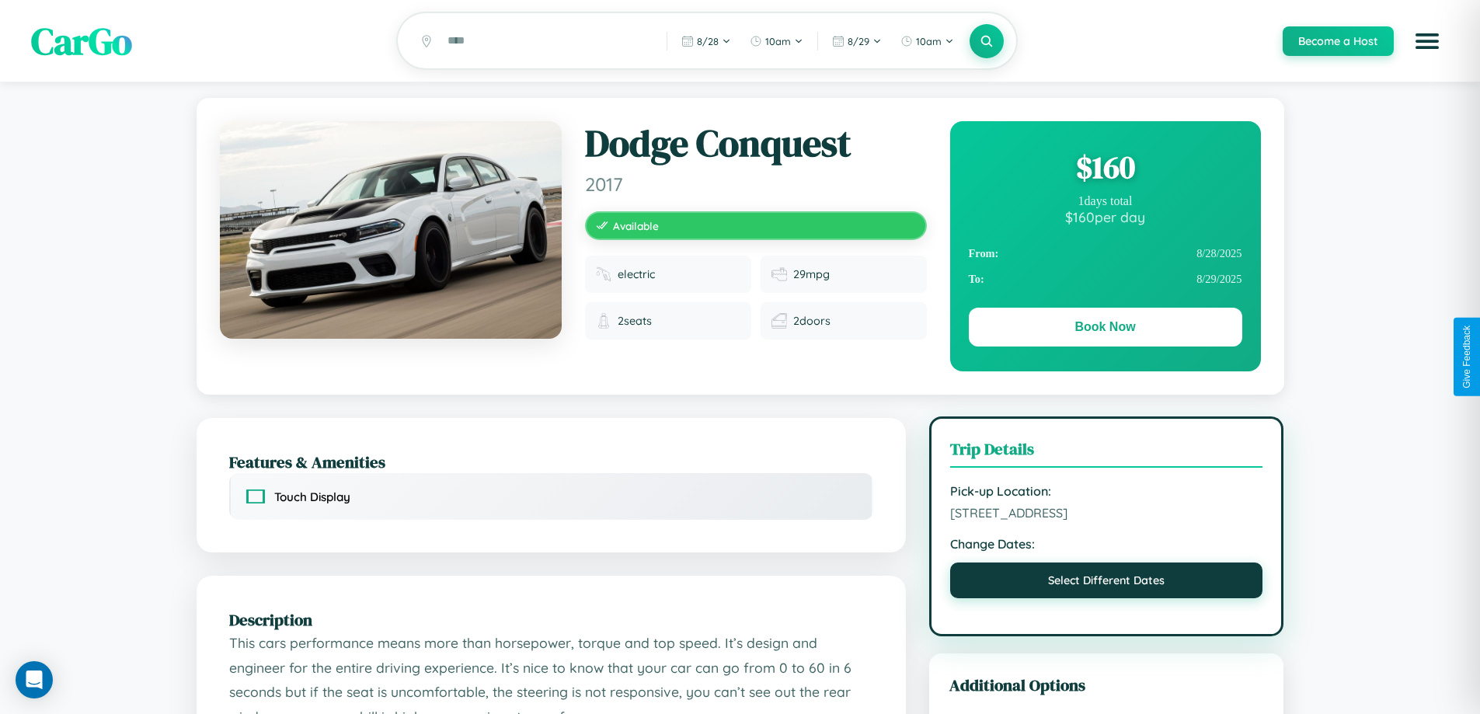
click at [1106, 583] on button "Select Different Dates" at bounding box center [1106, 580] width 313 height 36
select select "*"
select select "****"
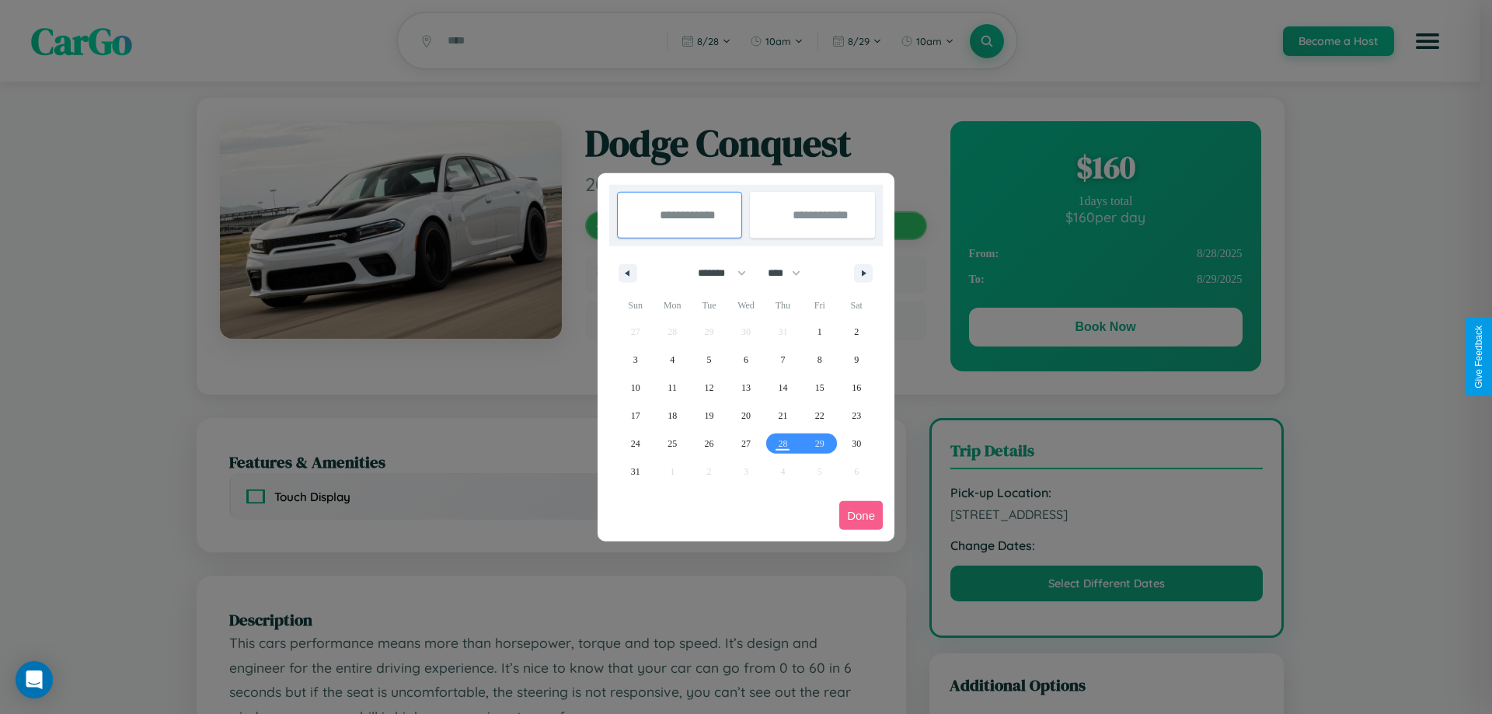
click at [715, 273] on select "******* ******** ***** ***** *** **** **** ****** ********* ******* ******** **…" at bounding box center [719, 273] width 66 height 26
select select "*"
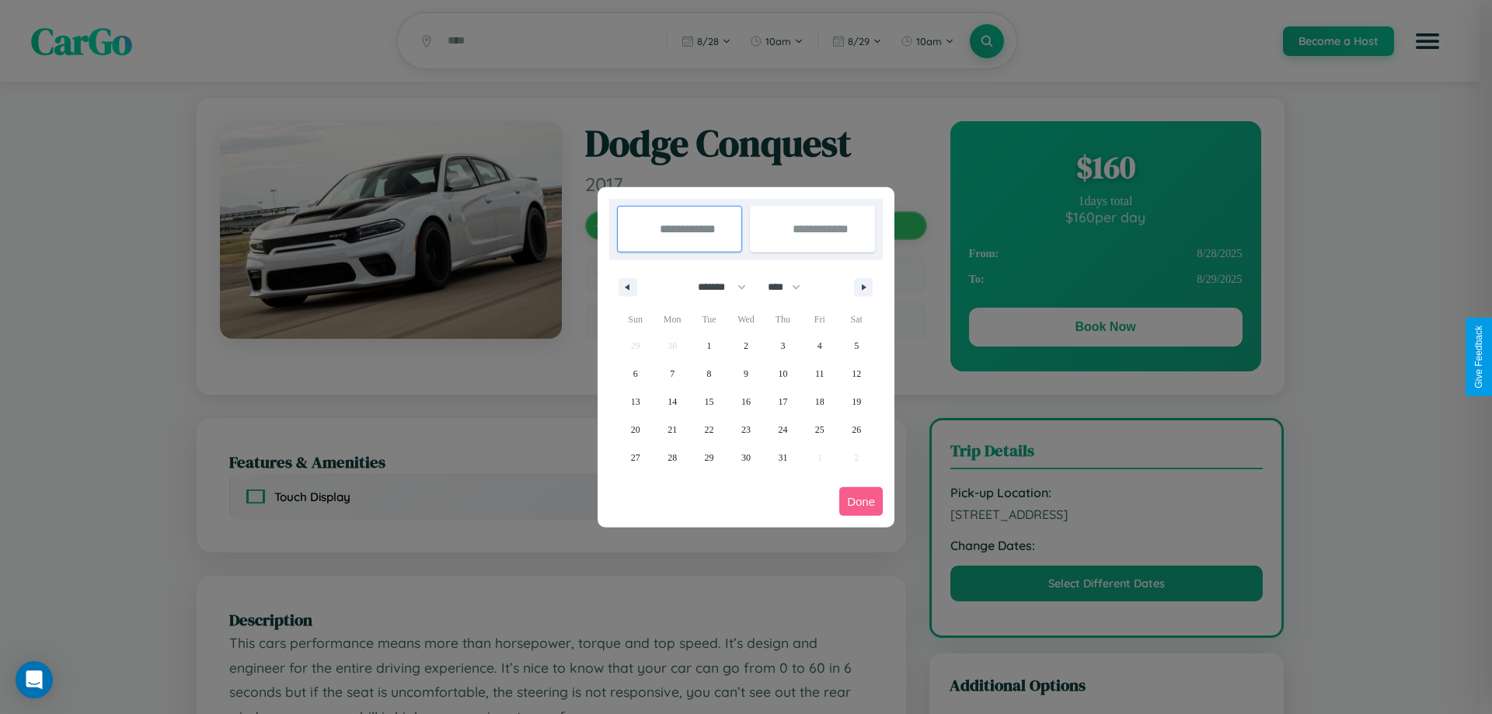
drag, startPoint x: 791, startPoint y: 287, endPoint x: 746, endPoint y: 312, distance: 51.5
click at [791, 287] on select "**** **** **** **** **** **** **** **** **** **** **** **** **** **** **** ****…" at bounding box center [783, 287] width 47 height 26
select select "****"
click at [745, 457] on span "29" at bounding box center [745, 458] width 9 height 28
type input "**********"
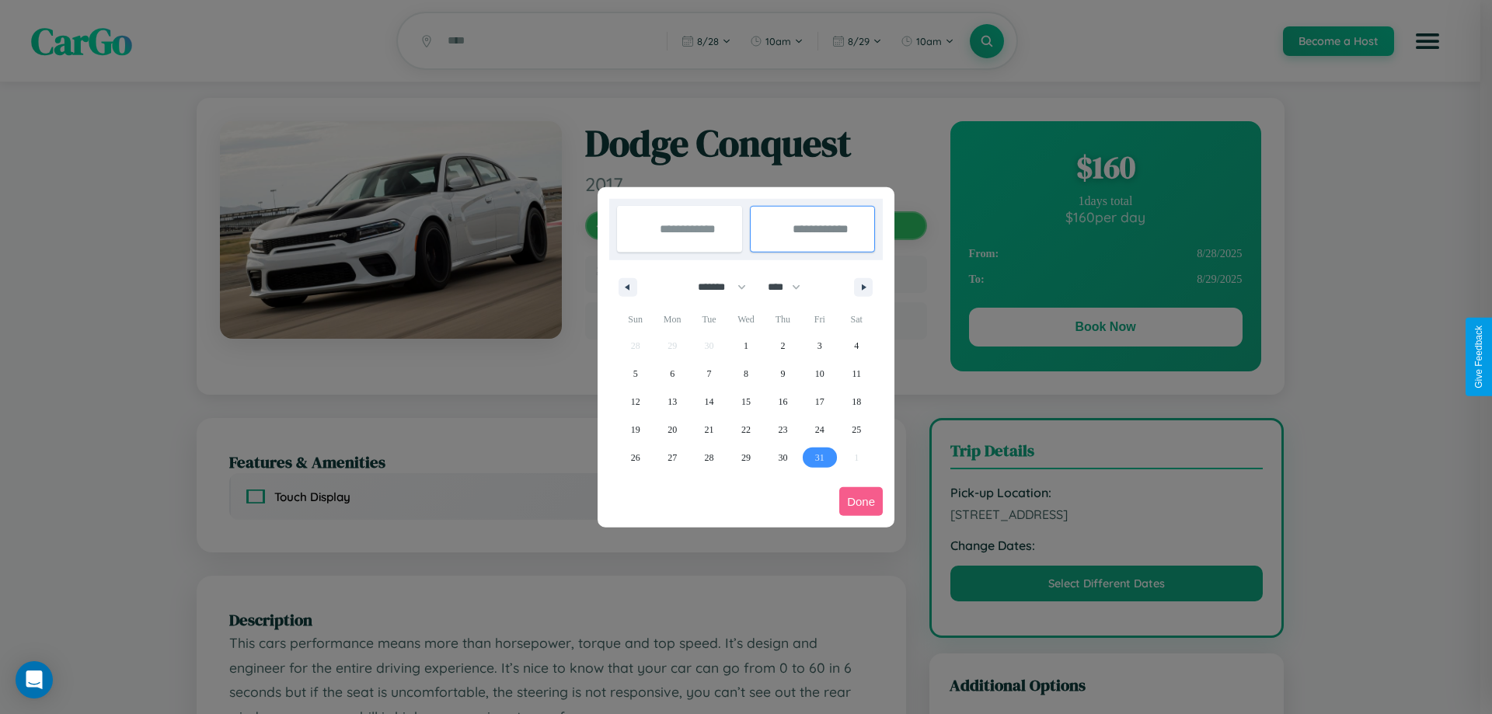
click at [819, 457] on span "31" at bounding box center [819, 458] width 9 height 28
type input "**********"
click at [861, 501] on button "Done" at bounding box center [861, 501] width 44 height 29
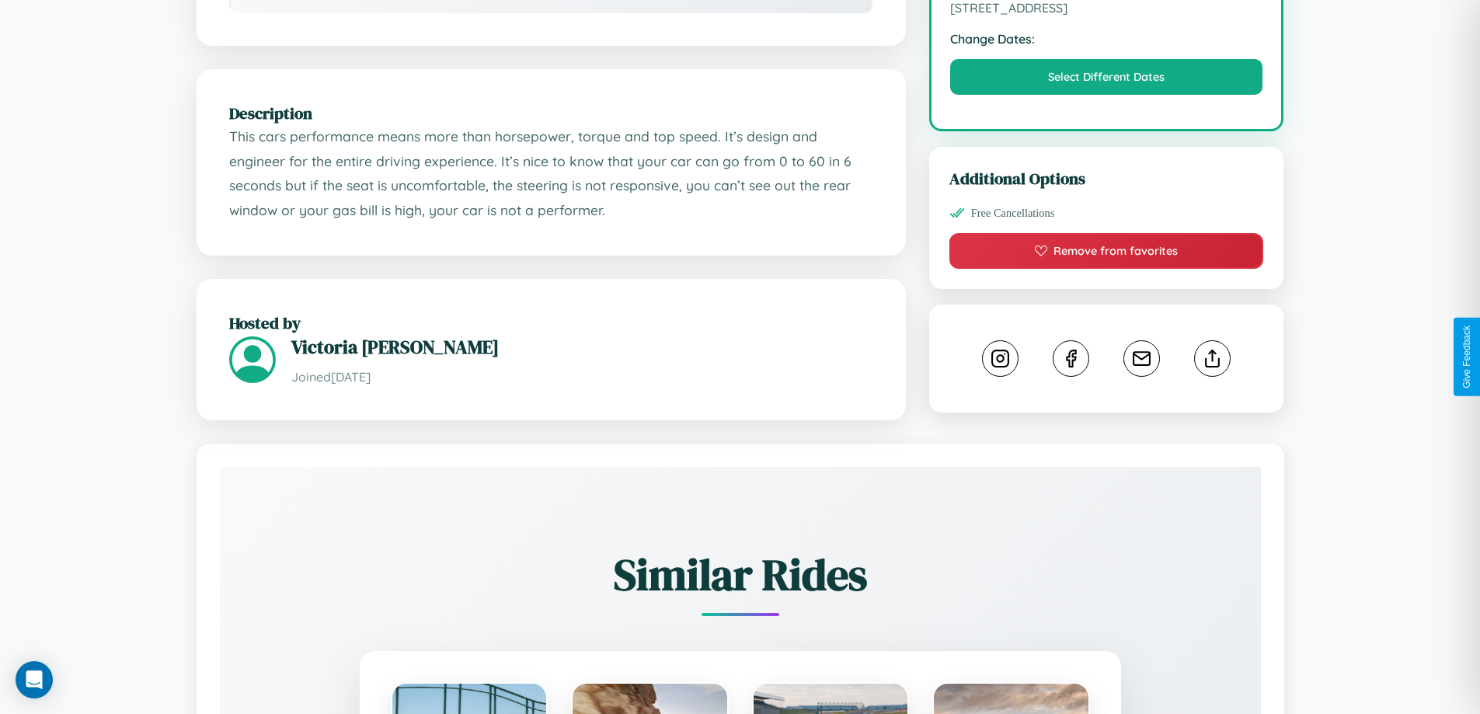
scroll to position [510, 0]
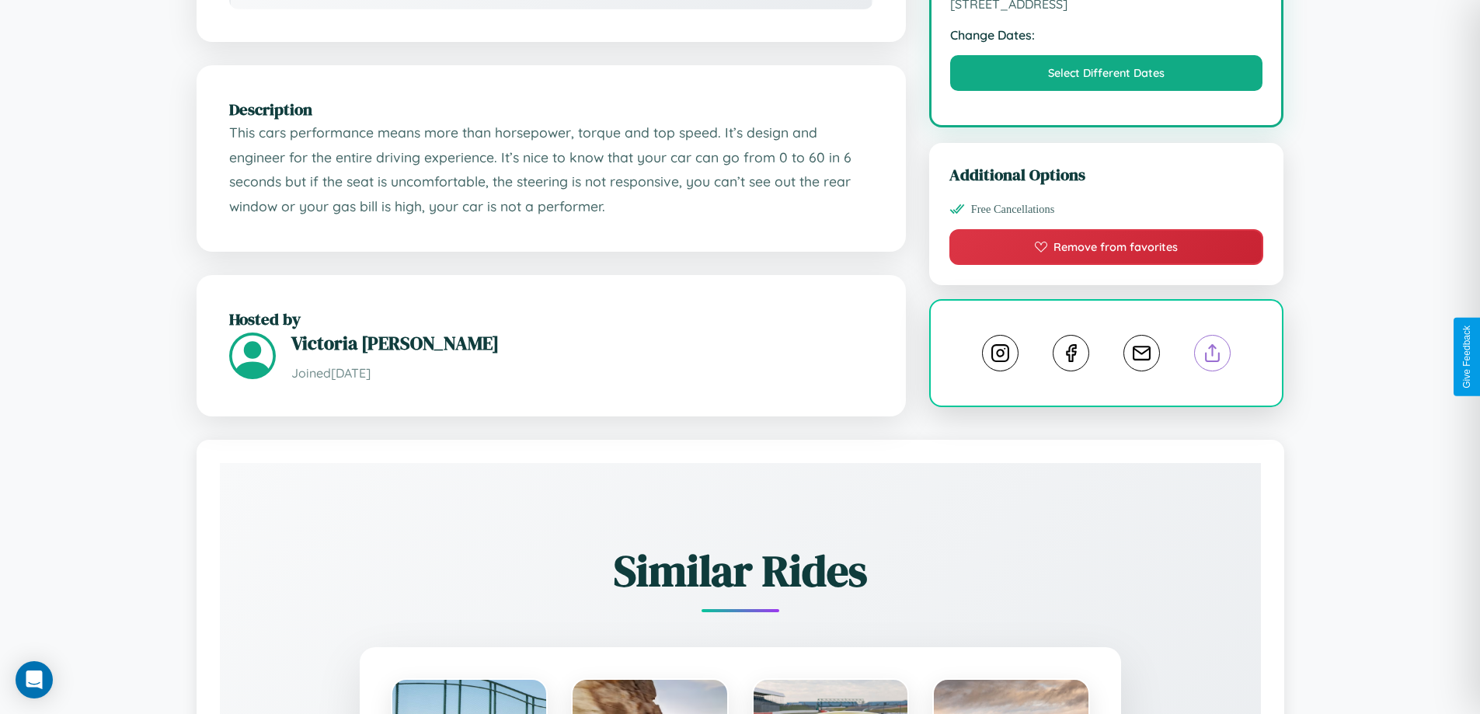
click at [1213, 356] on line at bounding box center [1213, 350] width 0 height 11
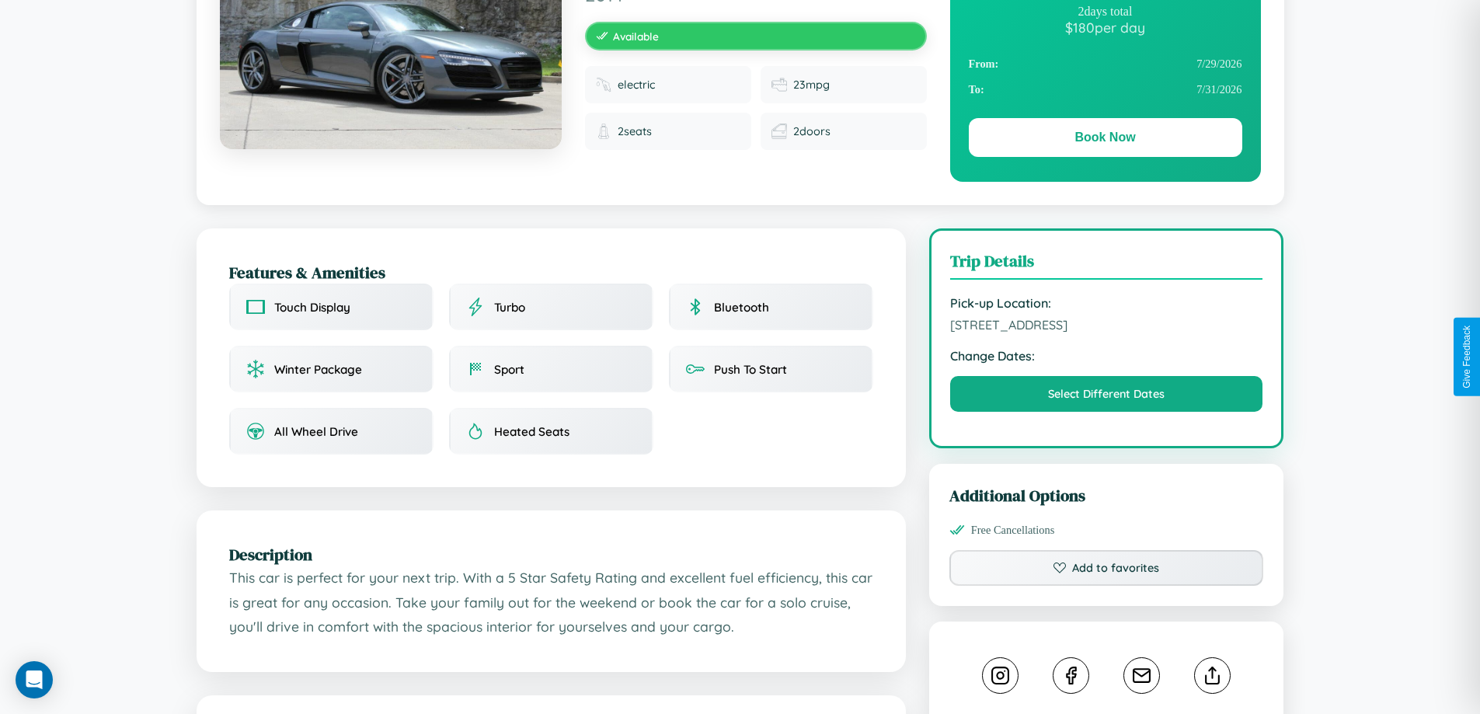
scroll to position [403, 0]
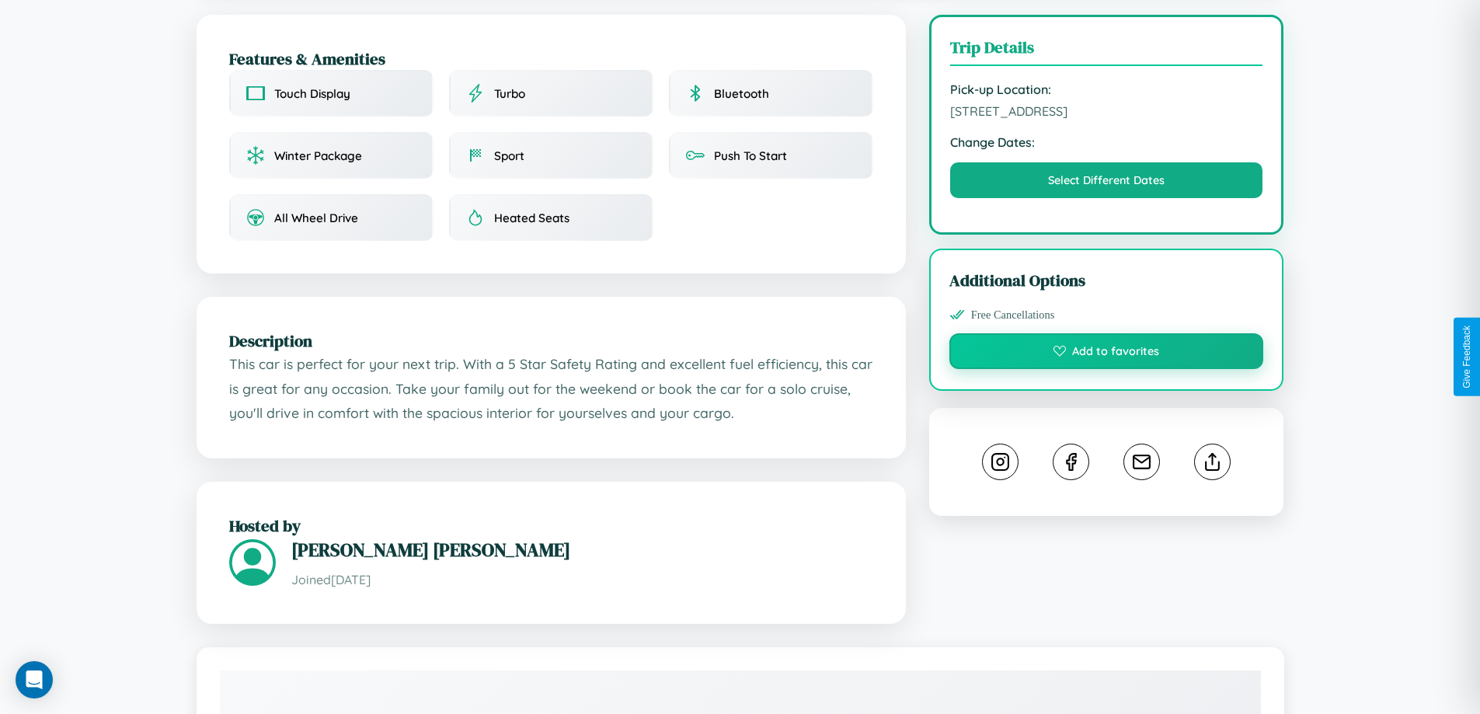
click at [1106, 353] on button "Add to favorites" at bounding box center [1106, 351] width 315 height 36
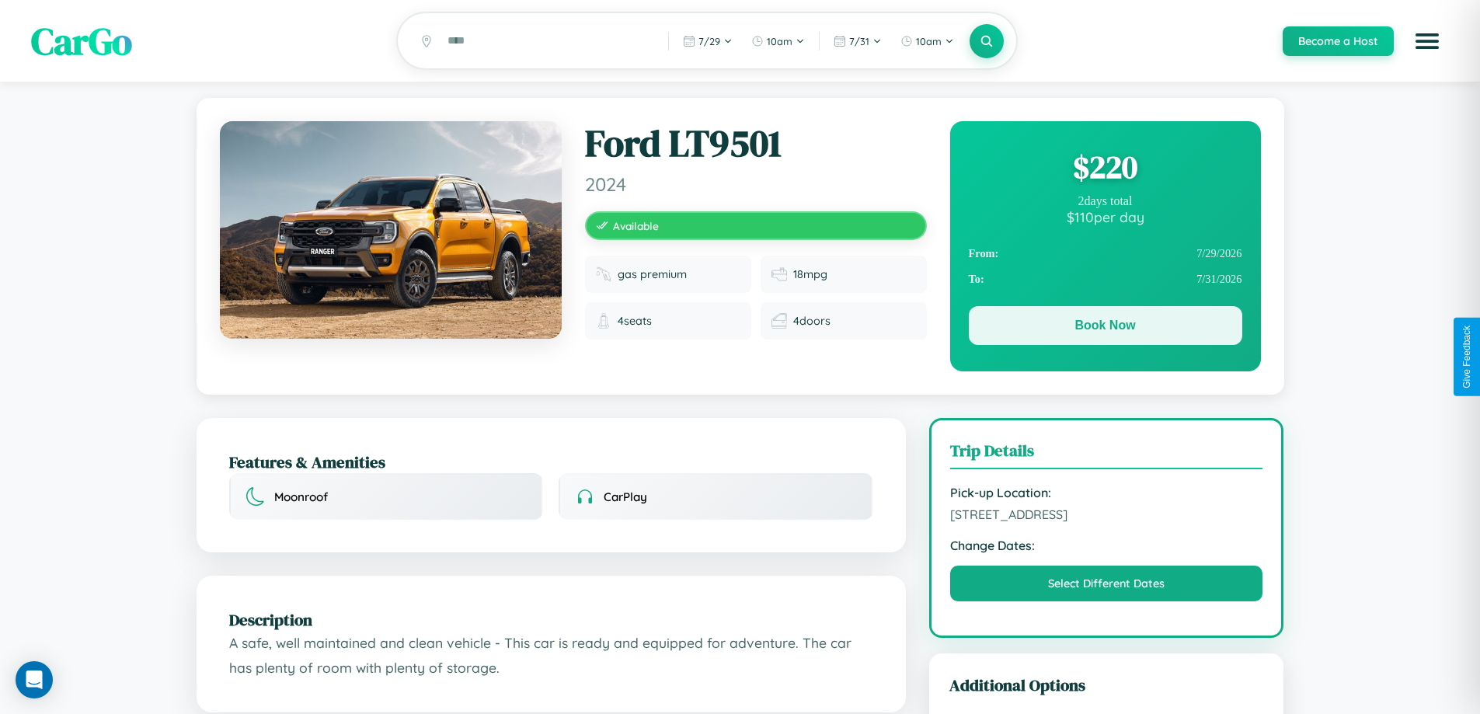
click at [1105, 329] on button "Book Now" at bounding box center [1105, 325] width 273 height 39
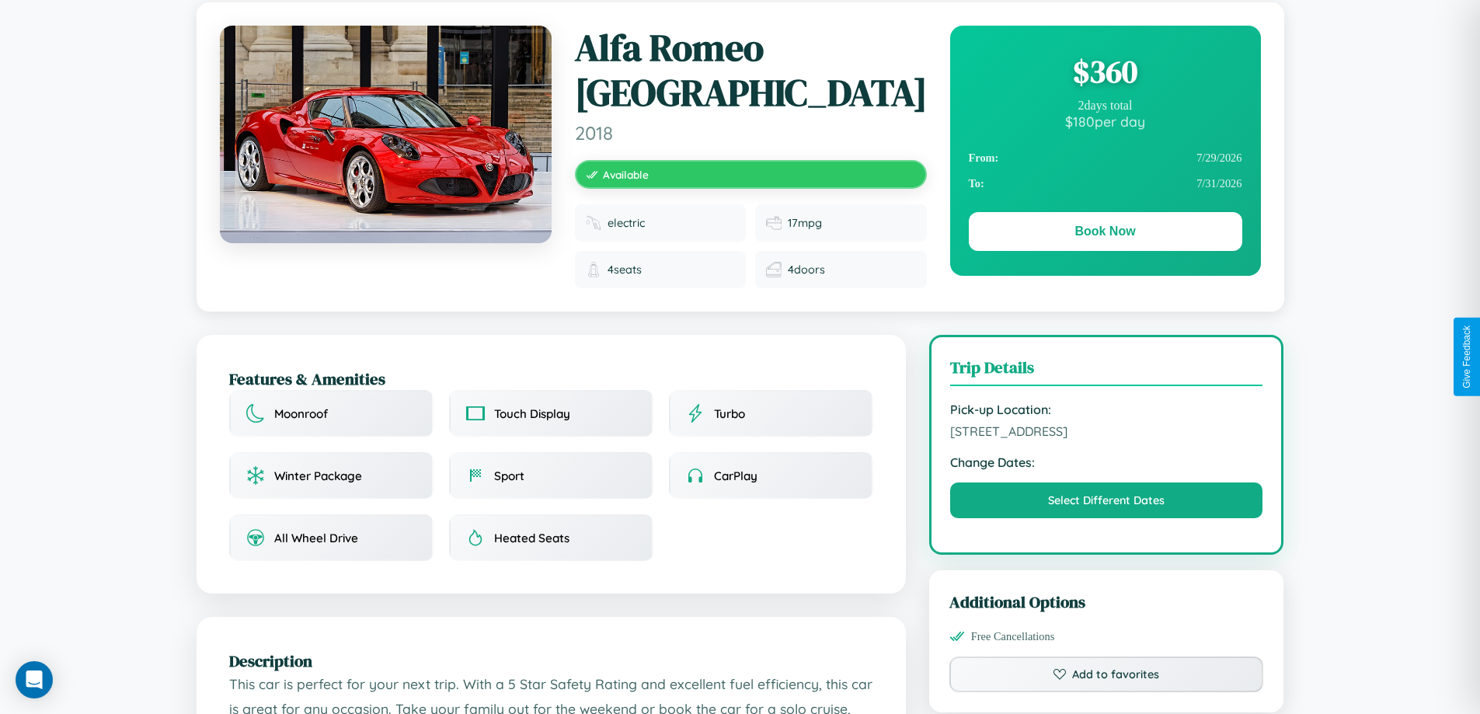
scroll to position [160, 0]
